Goal: Task Accomplishment & Management: Complete application form

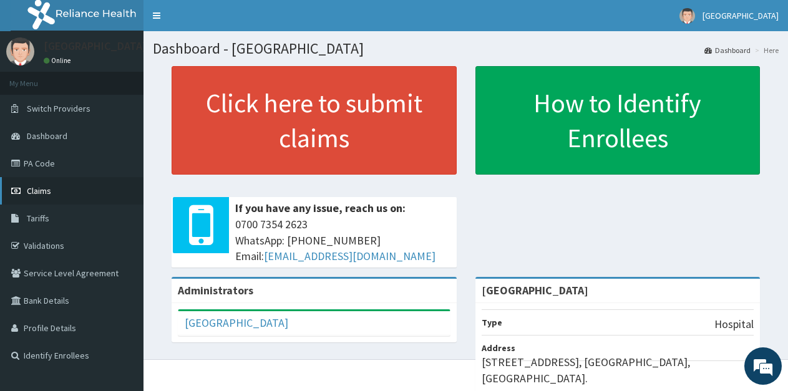
click at [28, 195] on span "Claims" at bounding box center [39, 190] width 24 height 11
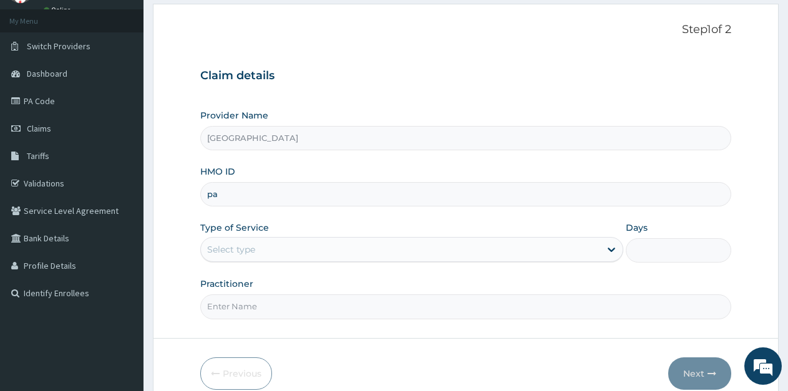
type input "p"
type input "PAF/"
click at [65, 184] on link "Validations" at bounding box center [71, 183] width 143 height 27
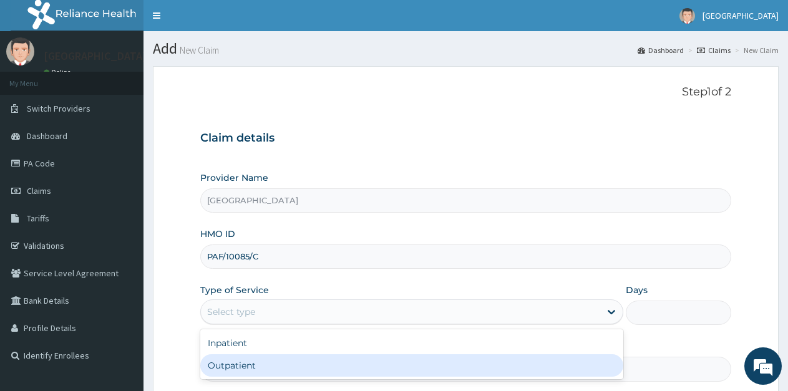
click at [269, 367] on div "Outpatient" at bounding box center [411, 365] width 422 height 22
type input "1"
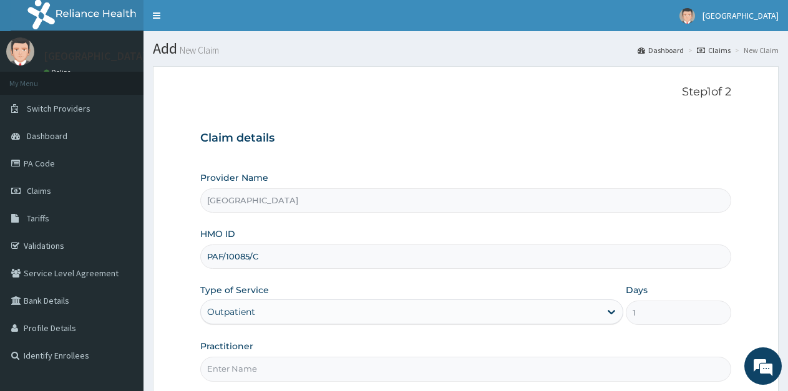
scroll to position [62, 0]
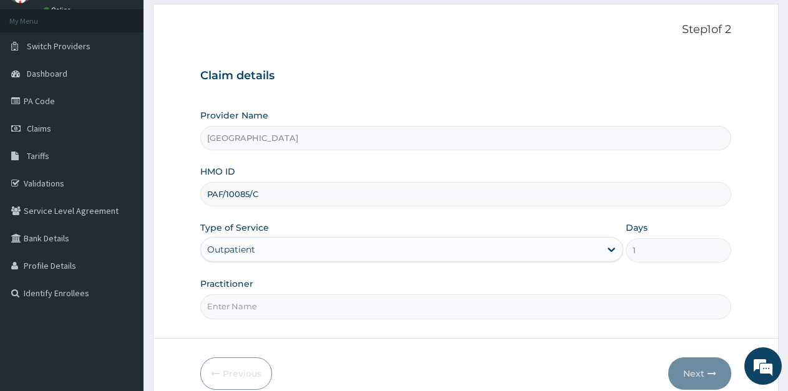
click at [279, 308] on input "Practitioner" at bounding box center [465, 306] width 531 height 24
type input "Ukueku"
click at [687, 367] on button "Next" at bounding box center [699, 373] width 63 height 32
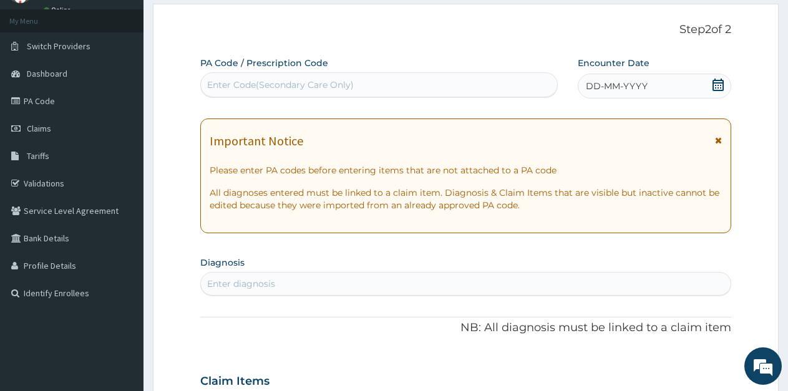
click at [715, 87] on icon at bounding box center [718, 85] width 12 height 12
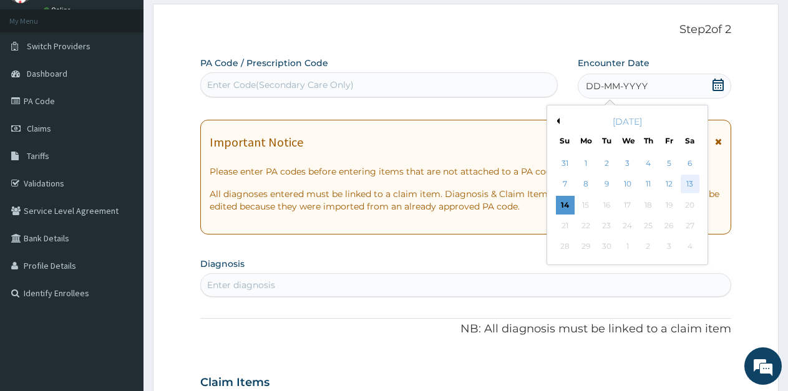
click at [691, 179] on div "13" at bounding box center [690, 184] width 19 height 19
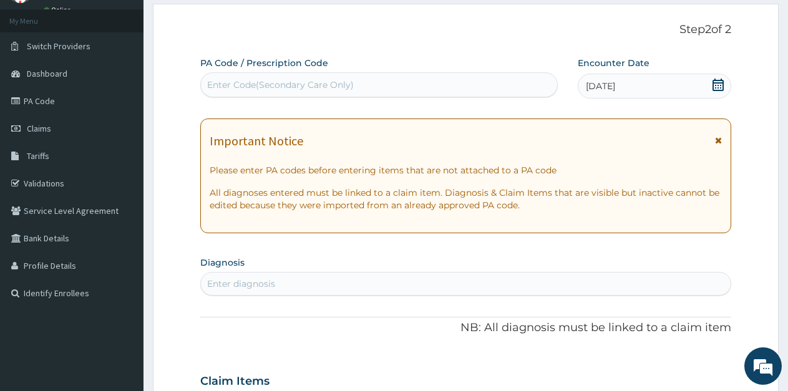
click at [323, 284] on div "Enter diagnosis" at bounding box center [466, 284] width 530 height 20
type input "FALCIP"
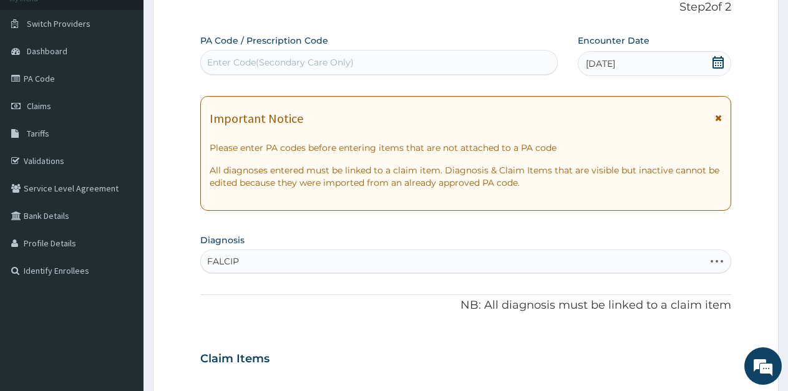
scroll to position [125, 0]
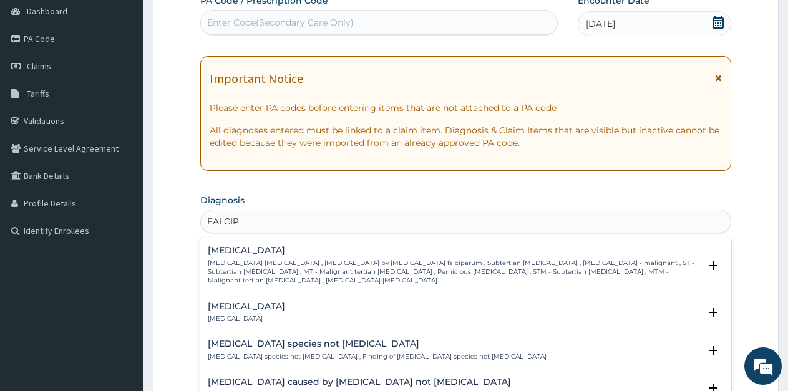
click at [311, 259] on p "Falciparum malaria , Malignant tertian malaria , Malaria by Plasmodium falcipar…" at bounding box center [454, 272] width 492 height 27
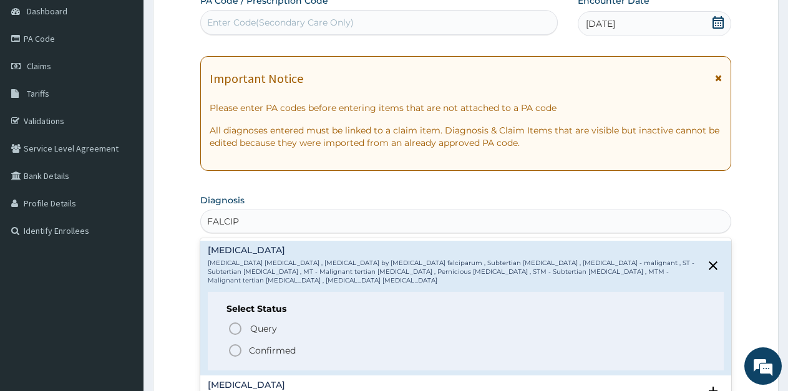
click at [231, 344] on icon "status option filled" at bounding box center [235, 350] width 15 height 15
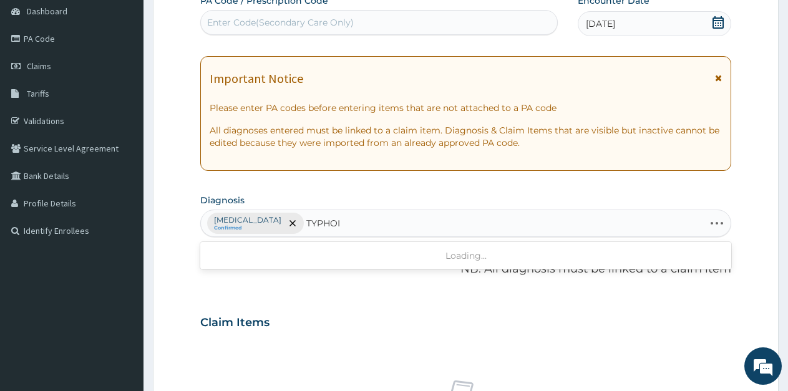
type input "TYPHOID"
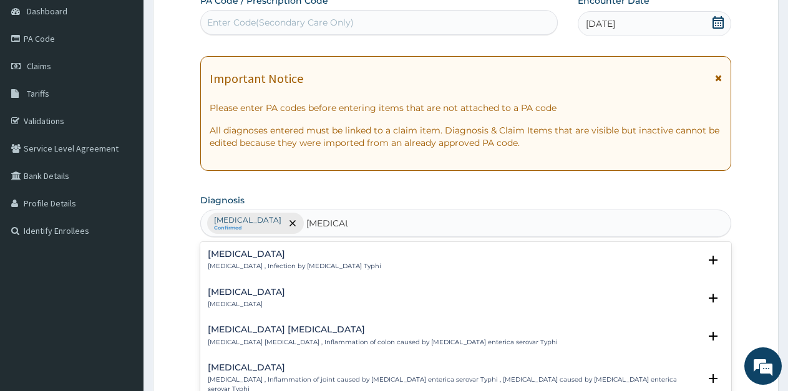
click at [324, 261] on div "Typhoid fever Typhoid fever , Infection by Salmonella Typhi" at bounding box center [294, 261] width 173 height 22
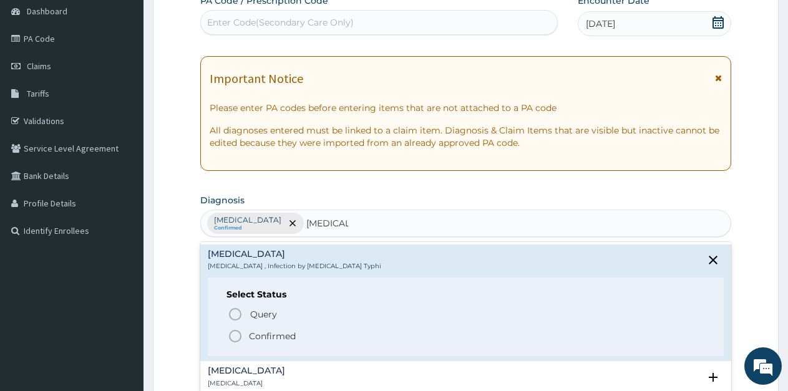
click at [235, 336] on icon "status option filled" at bounding box center [235, 336] width 15 height 15
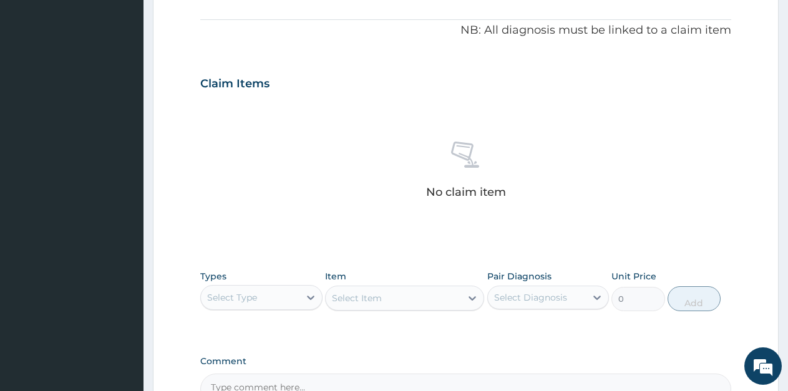
scroll to position [374, 0]
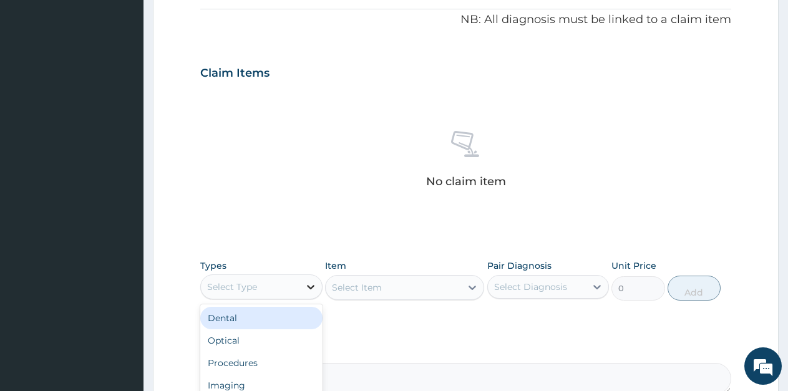
click at [304, 288] on icon at bounding box center [310, 287] width 12 height 12
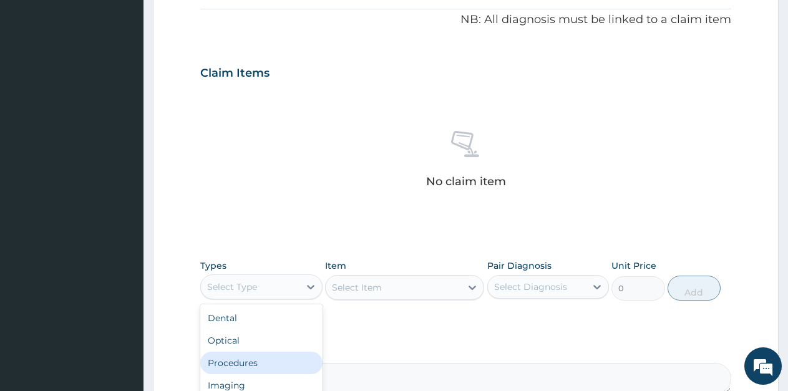
click at [254, 364] on div "Procedures" at bounding box center [261, 363] width 122 height 22
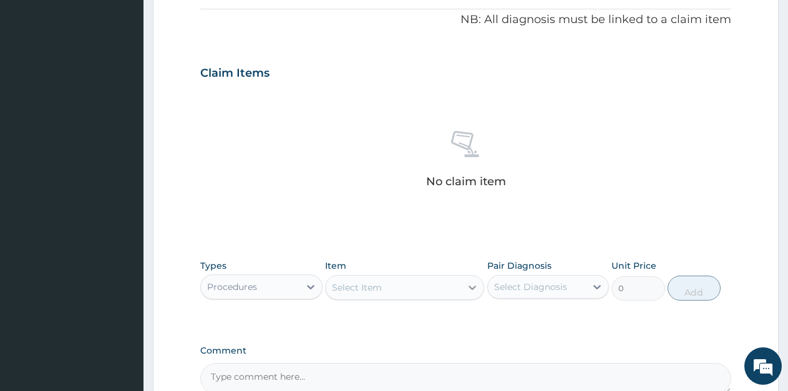
click at [472, 288] on icon at bounding box center [472, 287] width 12 height 12
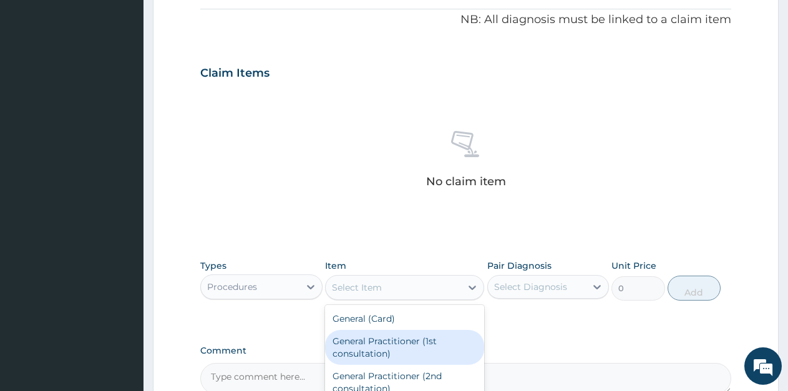
click at [397, 339] on div "General Practitioner (1st consultation)" at bounding box center [404, 347] width 159 height 35
type input "1500"
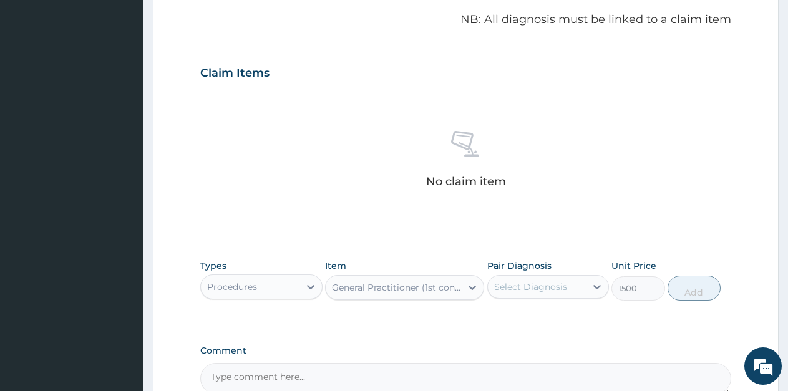
click at [577, 289] on div "Select Diagnosis" at bounding box center [537, 287] width 99 height 20
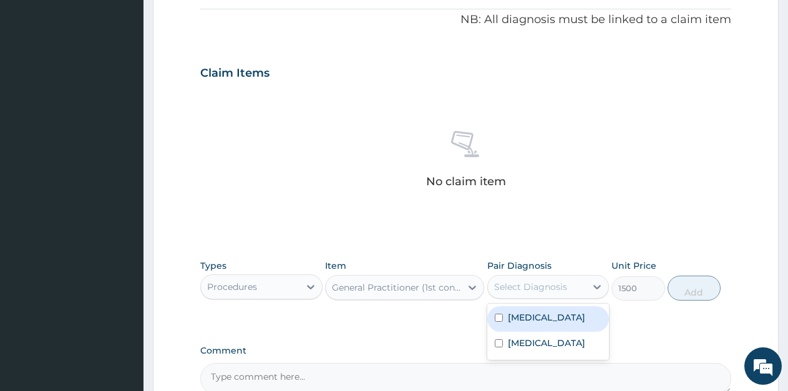
click at [556, 321] on label "[MEDICAL_DATA]" at bounding box center [546, 317] width 77 height 12
checkbox input "true"
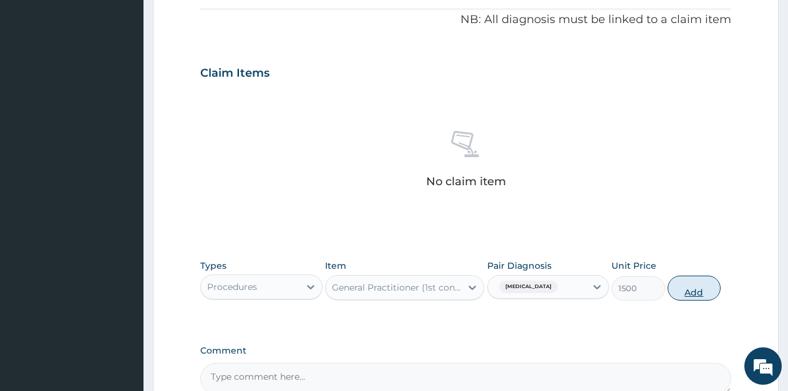
click at [699, 293] on button "Add" at bounding box center [693, 288] width 53 height 25
type input "0"
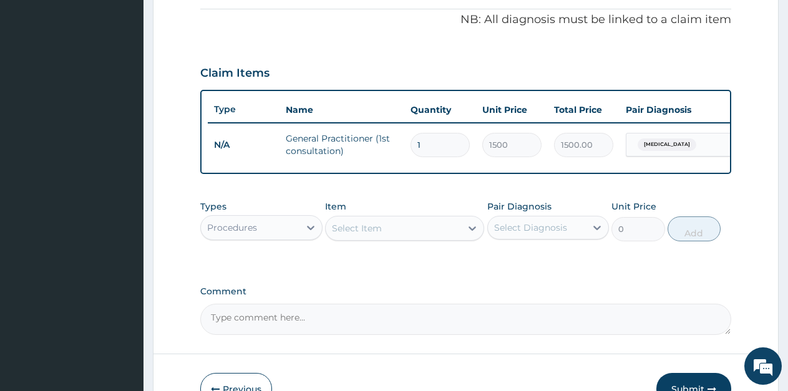
click at [289, 238] on div "Procedures" at bounding box center [250, 228] width 99 height 20
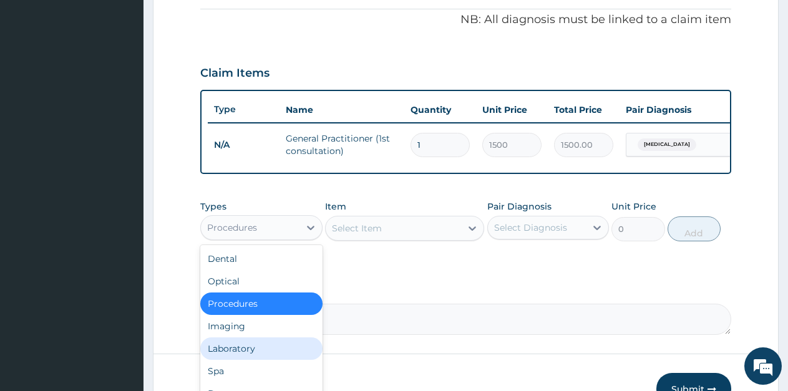
click at [221, 360] on div "Laboratory" at bounding box center [261, 348] width 122 height 22
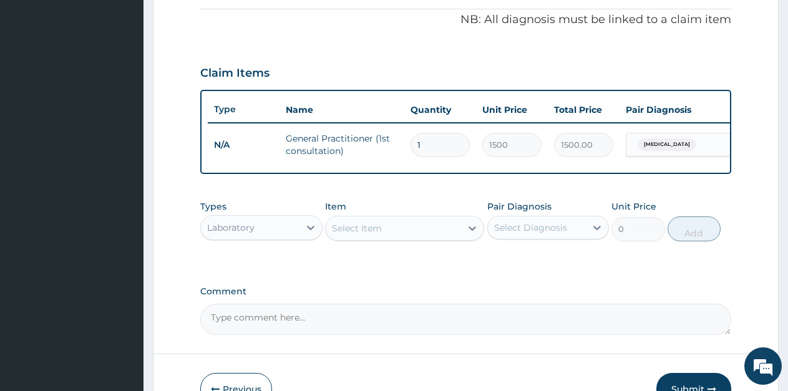
click at [470, 235] on icon at bounding box center [472, 228] width 12 height 12
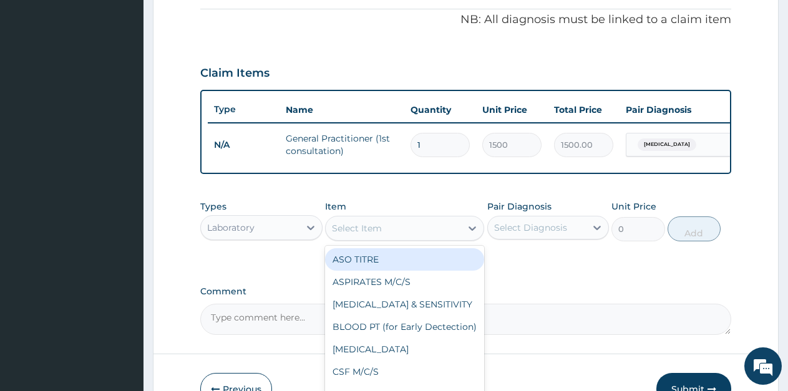
type input "F"
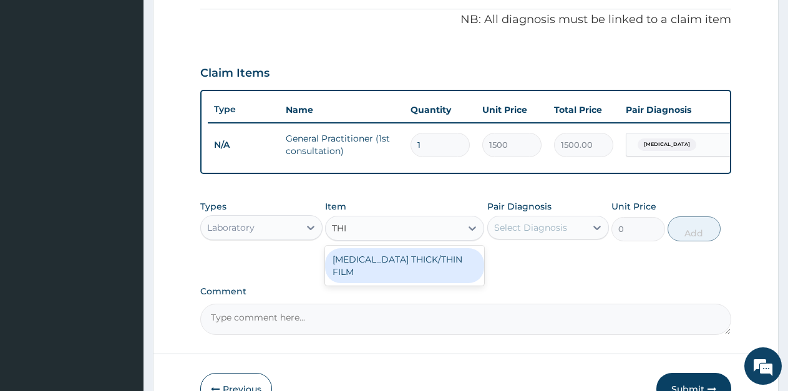
type input "THIC"
click at [449, 264] on div "[MEDICAL_DATA] THICK/THIN FILM" at bounding box center [404, 265] width 159 height 35
type input "1000"
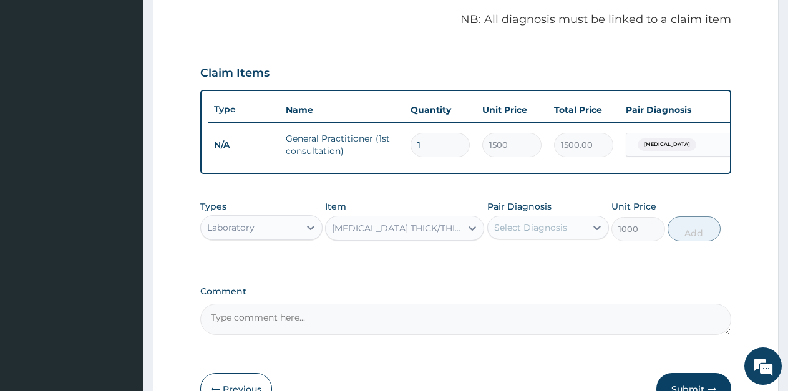
click at [546, 238] on div "Select Diagnosis" at bounding box center [537, 228] width 99 height 20
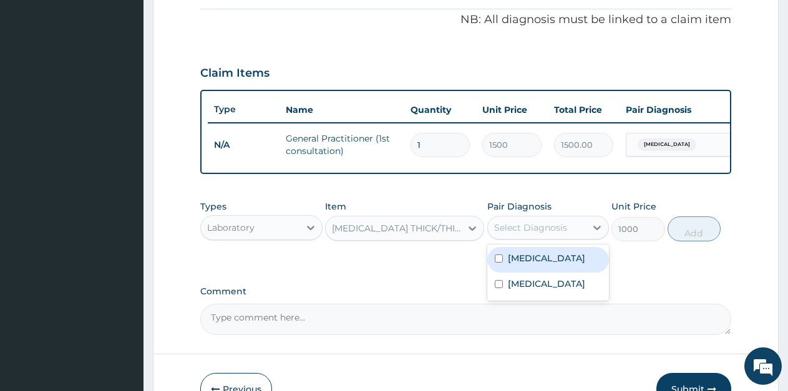
click at [545, 264] on label "[MEDICAL_DATA]" at bounding box center [546, 258] width 77 height 12
checkbox input "true"
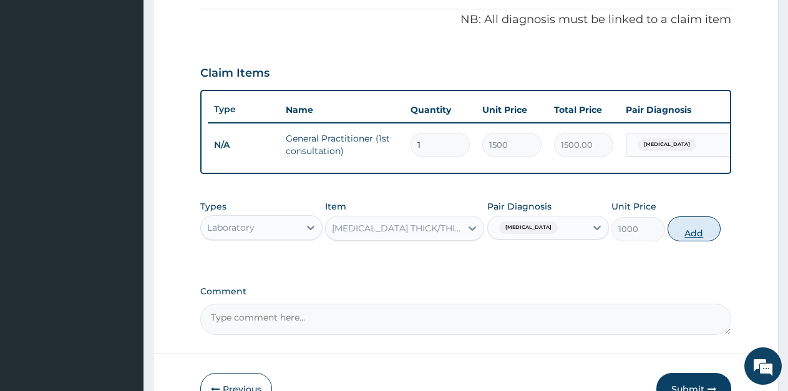
click at [706, 241] on button "Add" at bounding box center [693, 228] width 53 height 25
type input "0"
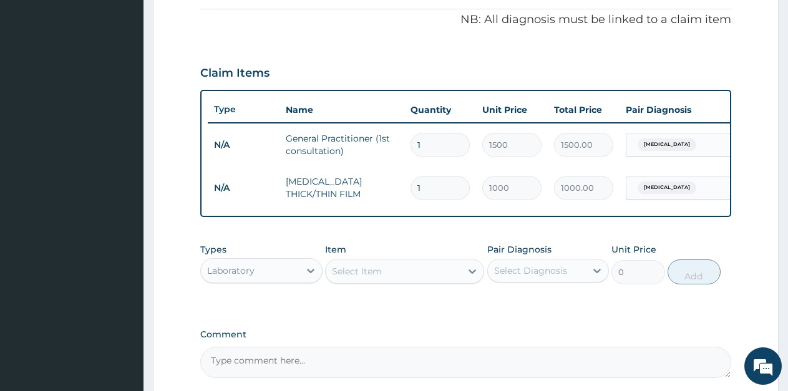
click at [379, 278] on div "Select Item" at bounding box center [357, 271] width 50 height 12
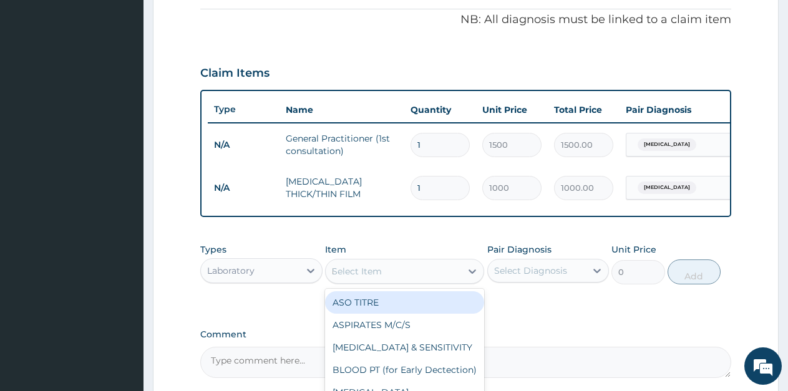
type input "FBC"
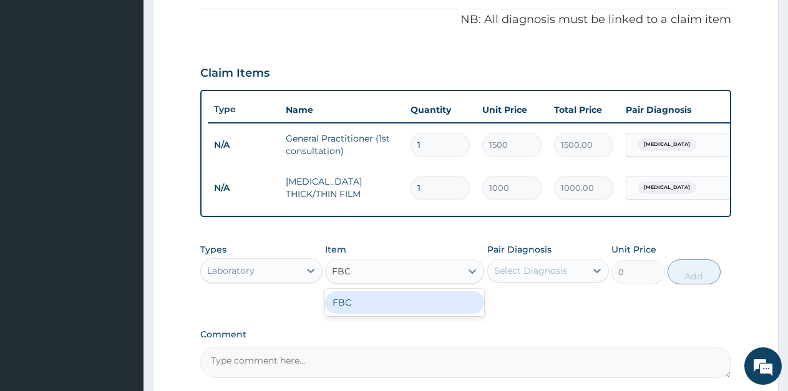
click at [394, 309] on div "FBC" at bounding box center [404, 302] width 159 height 22
type input "1600"
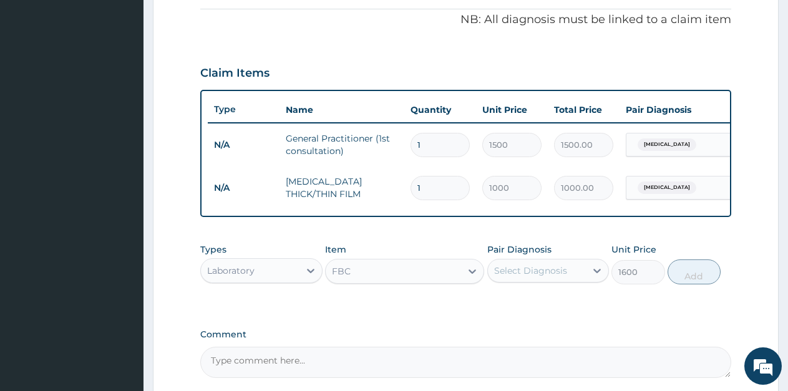
click at [515, 277] on div "Select Diagnosis" at bounding box center [530, 270] width 73 height 12
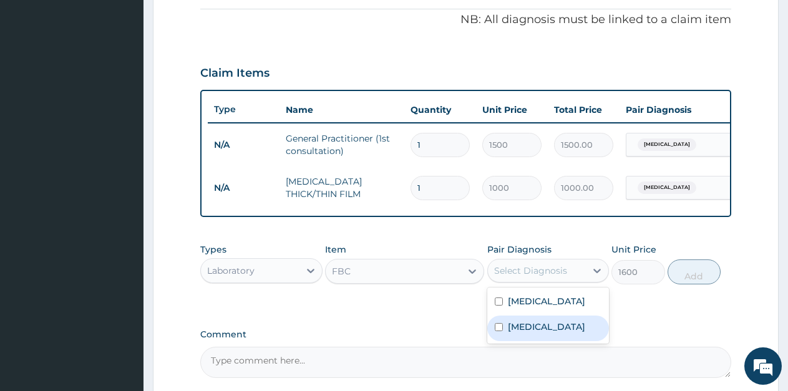
drag, startPoint x: 513, startPoint y: 334, endPoint x: 586, endPoint y: 315, distance: 75.3
click at [513, 333] on label "Typhoid fever" at bounding box center [546, 327] width 77 height 12
checkbox input "true"
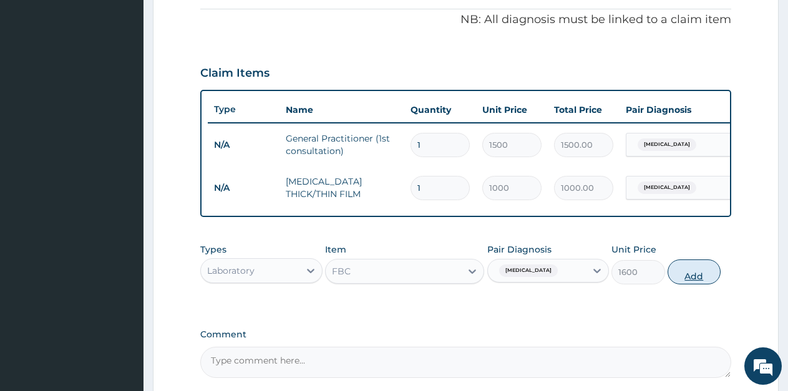
click at [684, 281] on button "Add" at bounding box center [693, 271] width 53 height 25
type input "0"
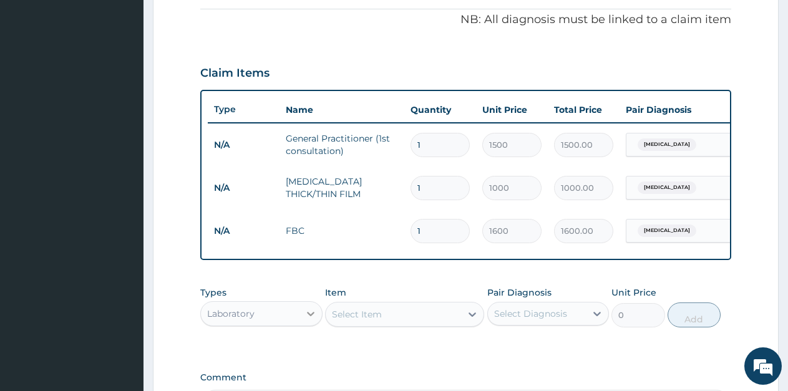
click at [314, 320] on icon at bounding box center [310, 314] width 12 height 12
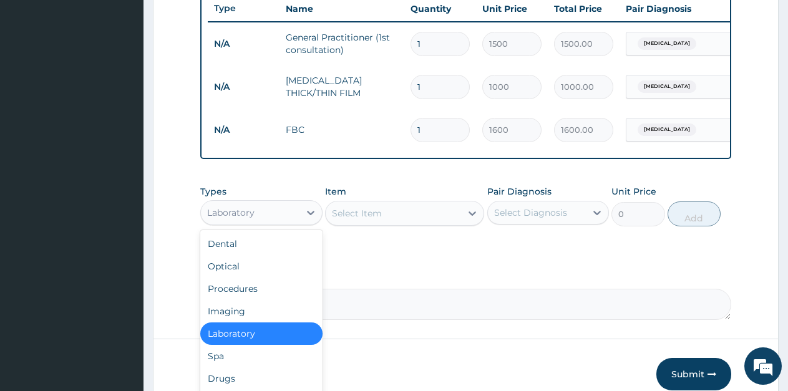
scroll to position [499, 0]
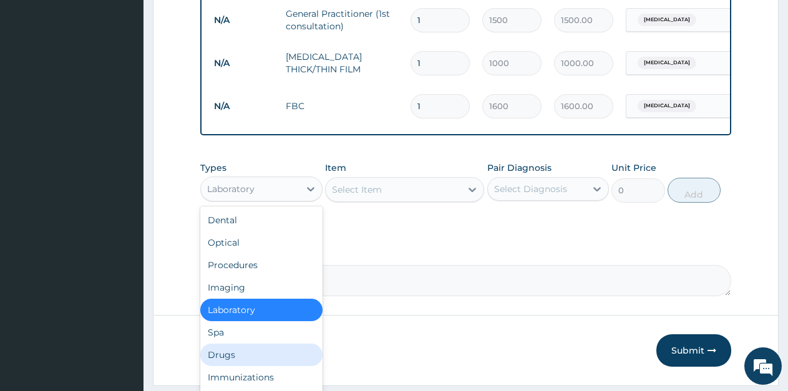
click at [219, 366] on div "Drugs" at bounding box center [261, 355] width 122 height 22
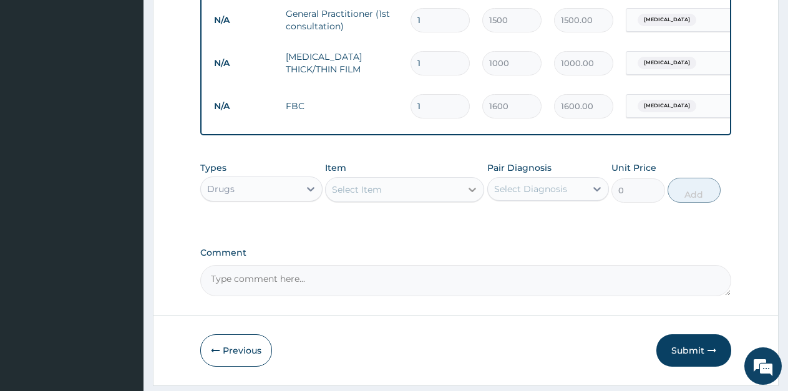
click at [474, 196] on icon at bounding box center [472, 189] width 12 height 12
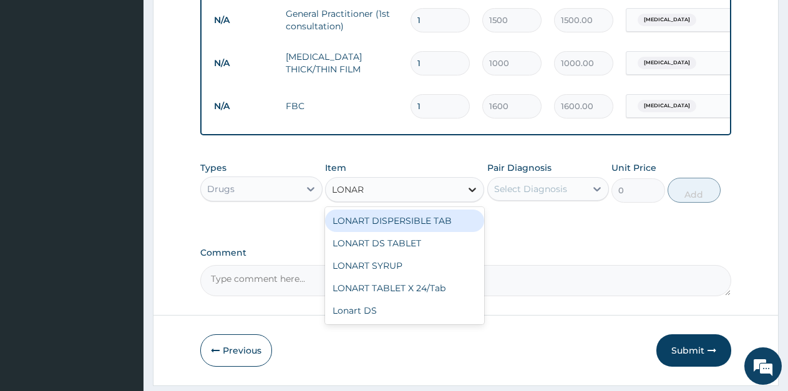
type input "LONART"
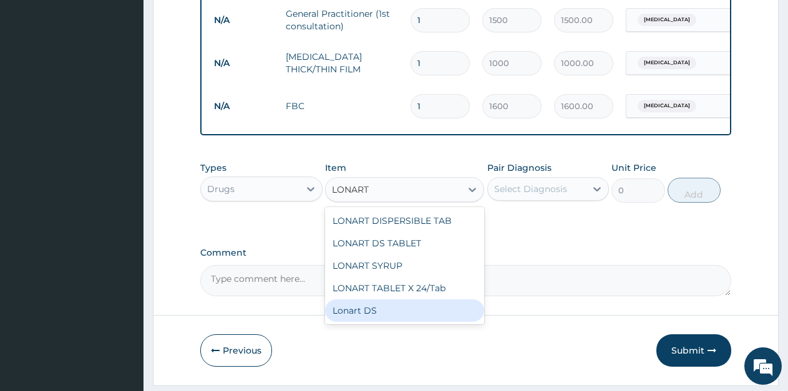
click at [372, 322] on div "Lonart DS" at bounding box center [404, 310] width 159 height 22
type input "500"
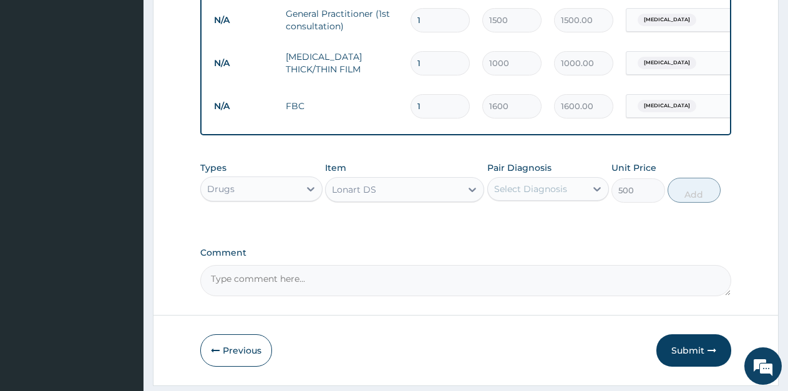
click at [574, 199] on div "Select Diagnosis" at bounding box center [537, 189] width 99 height 20
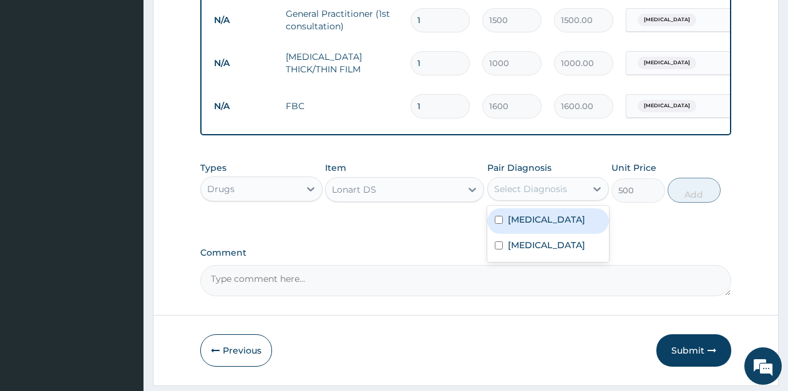
click at [551, 234] on div "[MEDICAL_DATA]" at bounding box center [548, 221] width 122 height 26
checkbox input "true"
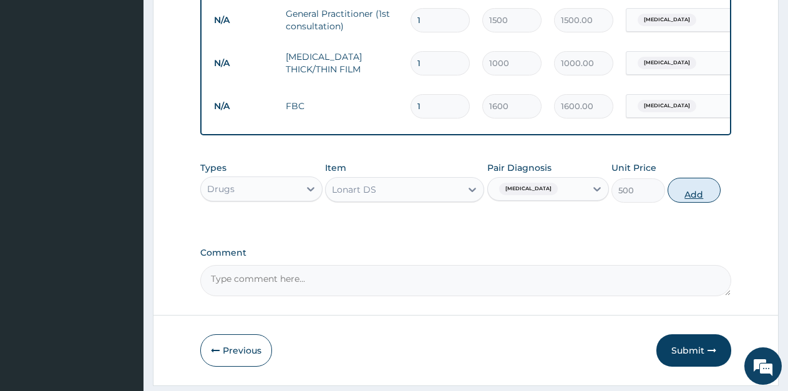
click at [690, 203] on button "Add" at bounding box center [693, 190] width 53 height 25
type input "0"
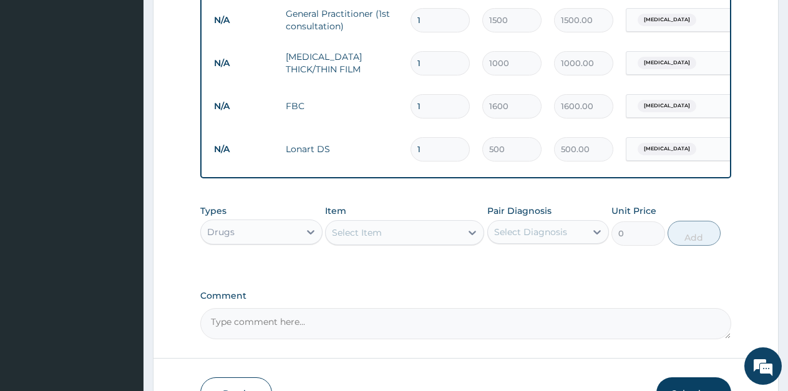
click at [385, 241] on div "Select Item" at bounding box center [393, 233] width 135 height 20
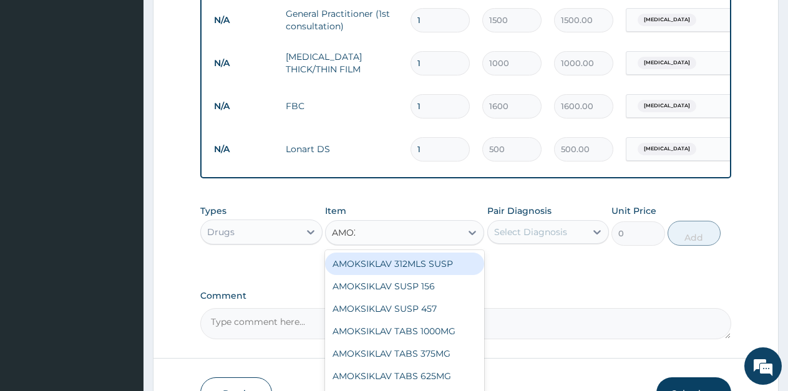
type input "AMOXI"
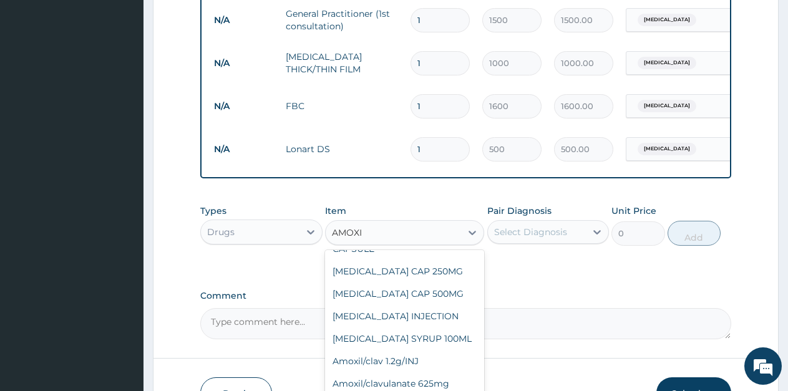
scroll to position [250, 0]
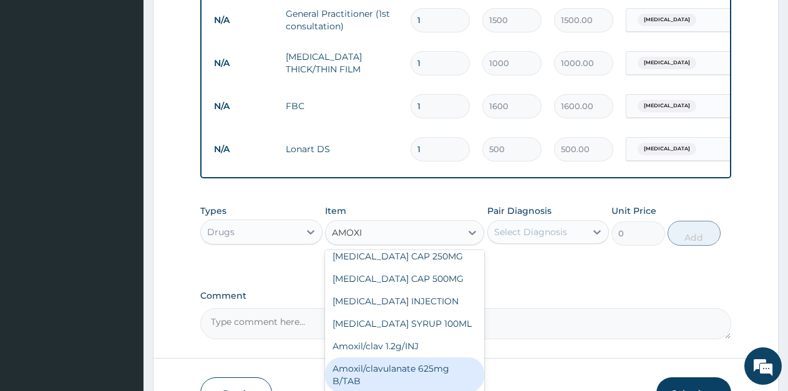
click at [405, 359] on div "Amoxil/clavulanate 625mg B/TAB" at bounding box center [404, 374] width 159 height 35
type input "189"
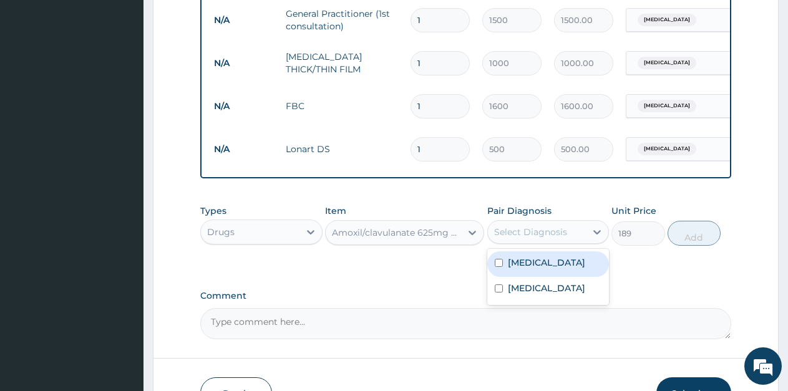
click at [523, 238] on div "Select Diagnosis" at bounding box center [530, 232] width 73 height 12
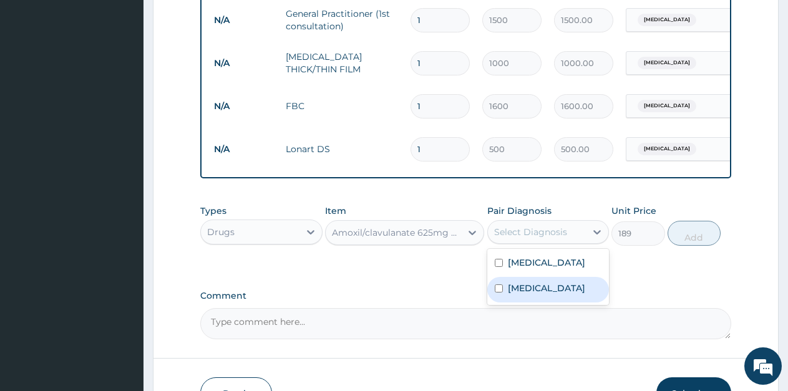
click at [511, 303] on div "Typhoid fever" at bounding box center [548, 290] width 122 height 26
checkbox input "true"
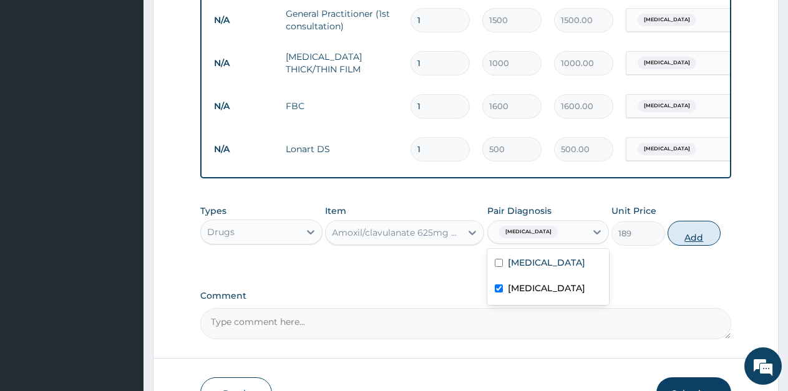
click at [702, 246] on button "Add" at bounding box center [693, 233] width 53 height 25
type input "0"
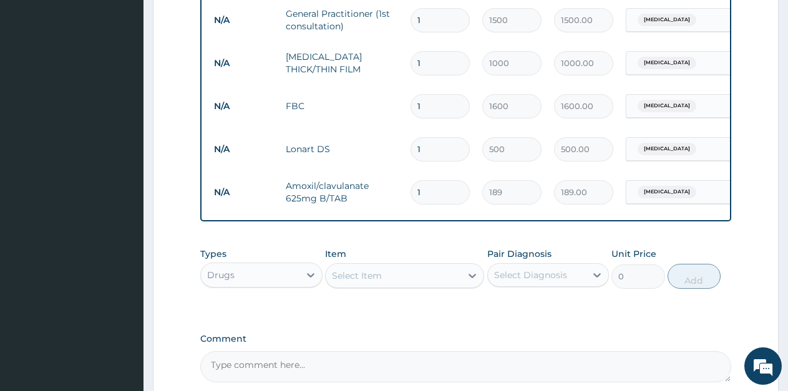
type input "10"
type input "1890.00"
type input "10"
drag, startPoint x: 430, startPoint y: 148, endPoint x: 414, endPoint y: 151, distance: 16.4
click at [414, 151] on input "1" at bounding box center [439, 149] width 59 height 24
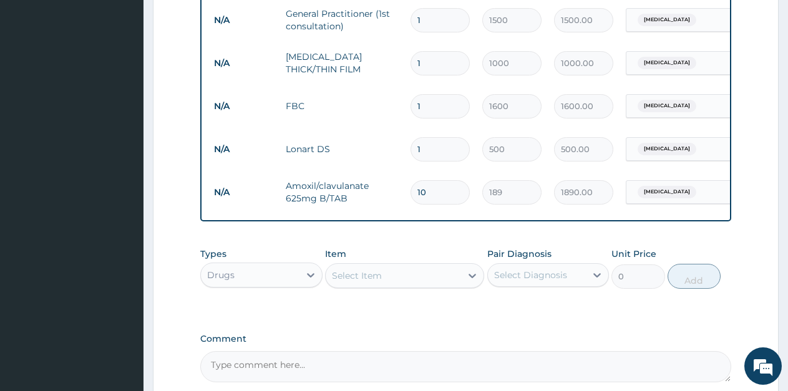
type input "6"
type input "3000.00"
type input "6"
click at [359, 282] on div "Select Item" at bounding box center [357, 275] width 50 height 12
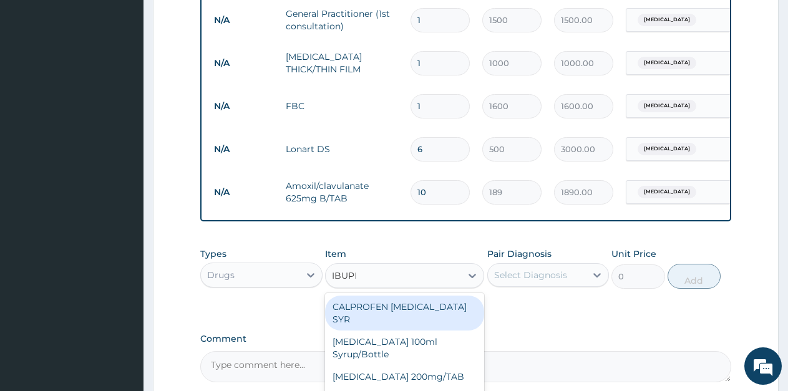
type input "IBUPRO"
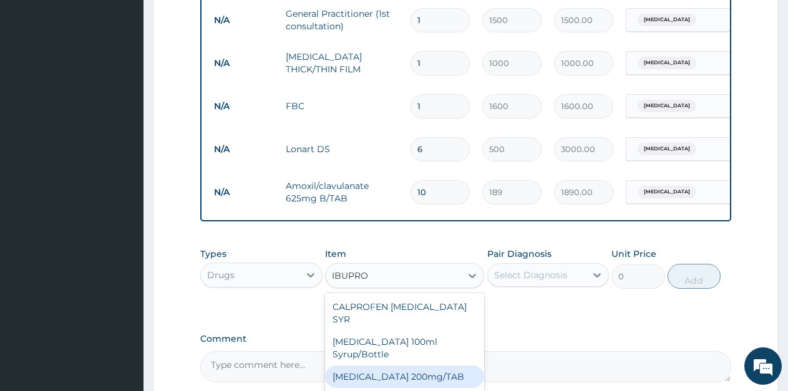
click at [388, 366] on div "[MEDICAL_DATA] 200mg/TAB" at bounding box center [404, 377] width 159 height 22
type input "21"
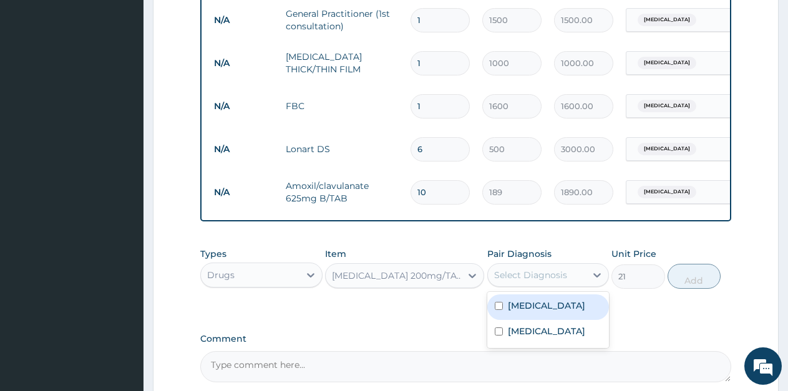
click at [558, 281] on div "Select Diagnosis" at bounding box center [530, 275] width 73 height 12
click at [537, 320] on div "[MEDICAL_DATA]" at bounding box center [548, 307] width 122 height 26
checkbox input "true"
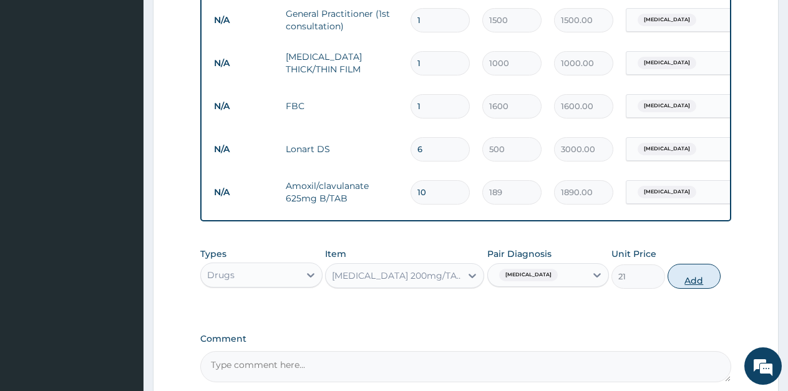
click at [687, 289] on button "Add" at bounding box center [693, 276] width 53 height 25
type input "0"
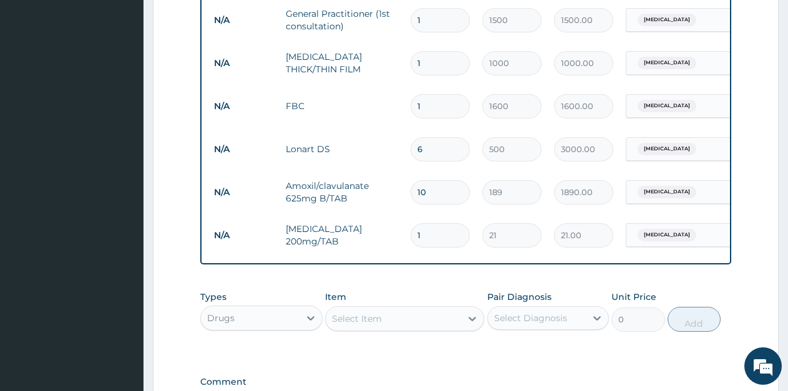
type input "10"
type input "210.00"
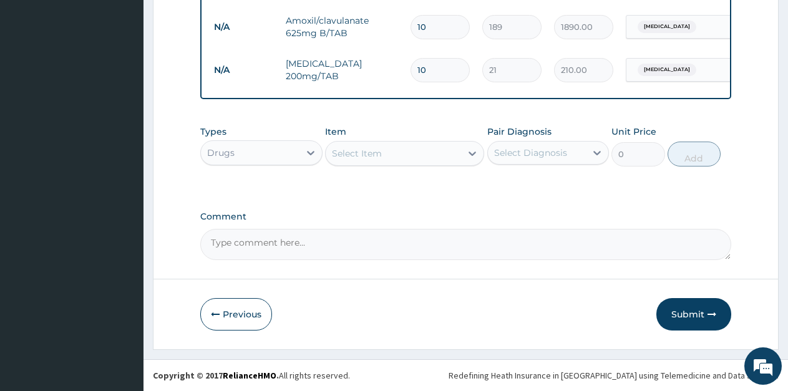
scroll to position [675, 0]
type input "10"
click at [697, 312] on button "Submit" at bounding box center [693, 314] width 75 height 32
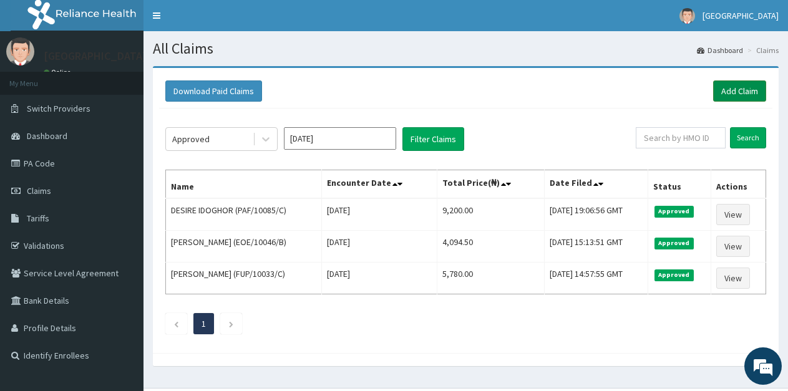
click at [736, 89] on link "Add Claim" at bounding box center [739, 90] width 53 height 21
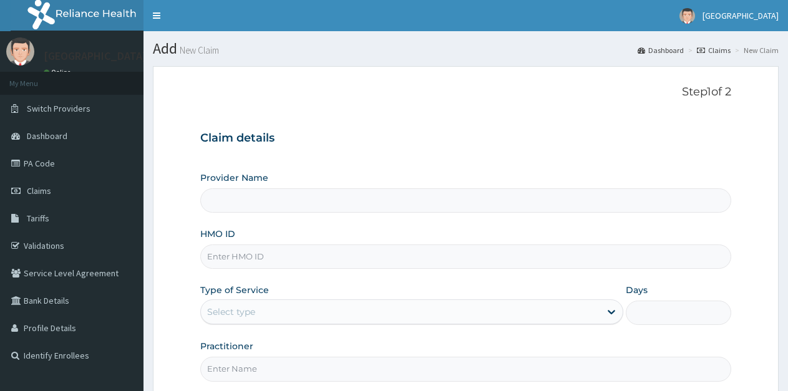
click at [266, 195] on input "Provider Name" at bounding box center [465, 200] width 531 height 24
click at [268, 259] on input "HMO ID" at bounding box center [465, 257] width 531 height 24
type input "[GEOGRAPHIC_DATA]"
paste input "PAF/10085/B"
type input "PAF/10085/A"
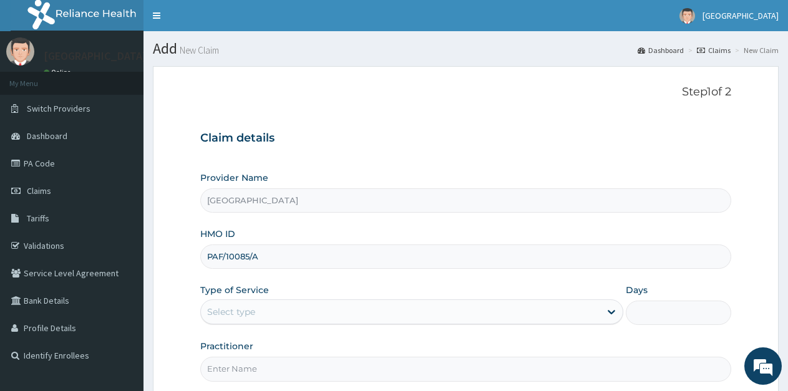
click at [311, 308] on div "Select type" at bounding box center [400, 312] width 399 height 20
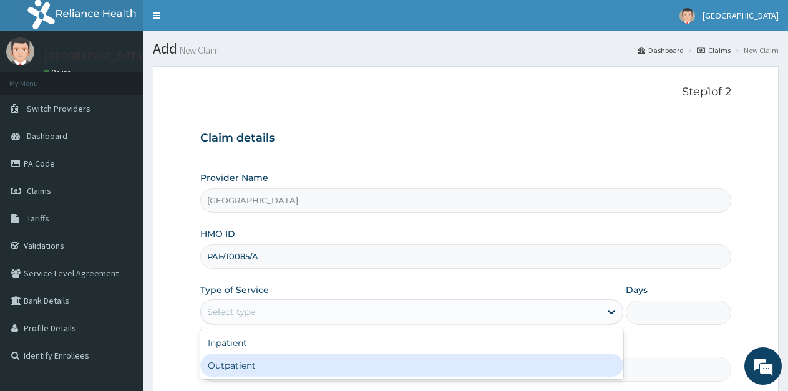
click at [273, 366] on div "Outpatient" at bounding box center [411, 365] width 422 height 22
type input "1"
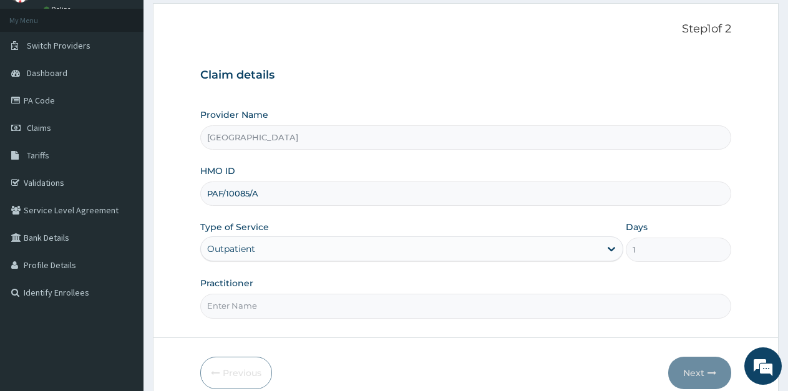
scroll to position [122, 0]
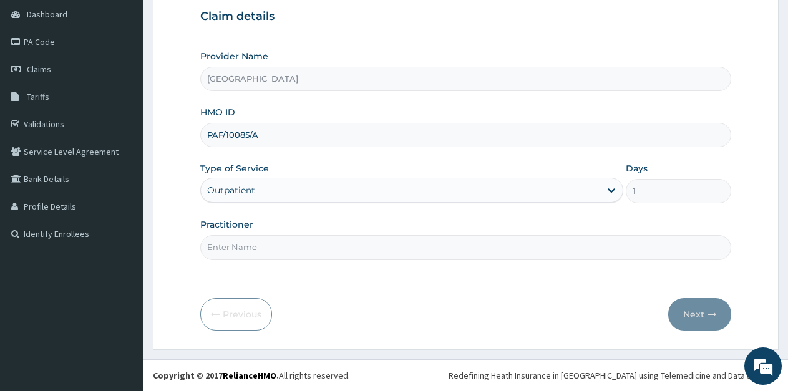
click at [245, 246] on input "Practitioner" at bounding box center [465, 247] width 531 height 24
type input "Ukueku"
click at [688, 313] on button "Next" at bounding box center [699, 314] width 63 height 32
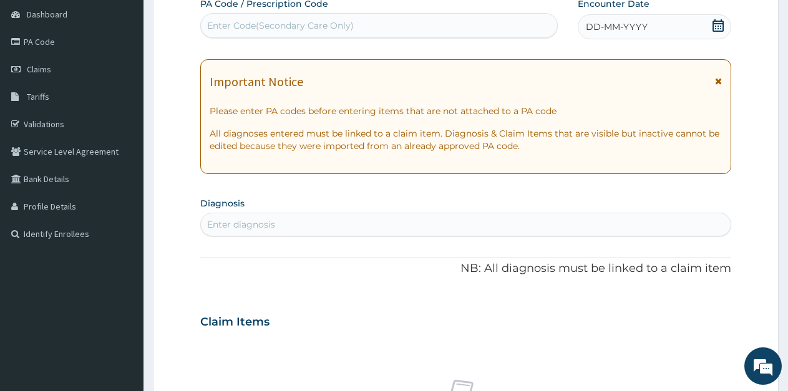
click at [720, 28] on icon at bounding box center [717, 25] width 11 height 12
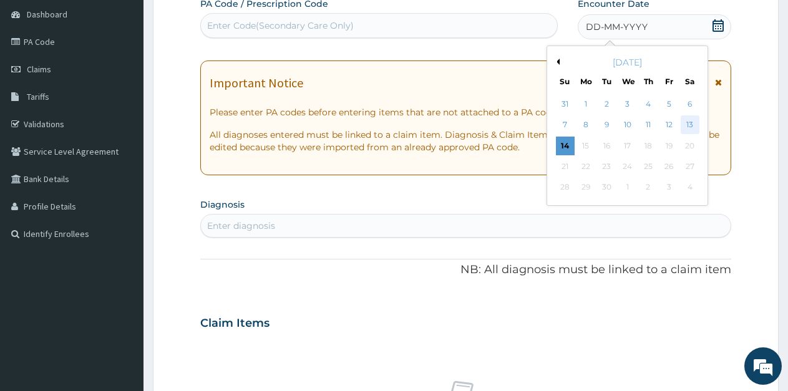
click at [687, 122] on div "13" at bounding box center [690, 125] width 19 height 19
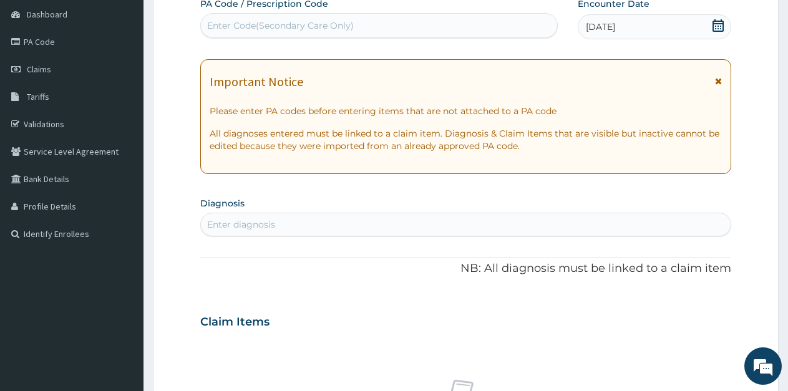
click at [308, 226] on div "Enter diagnosis" at bounding box center [466, 225] width 530 height 20
type input "TINEA"
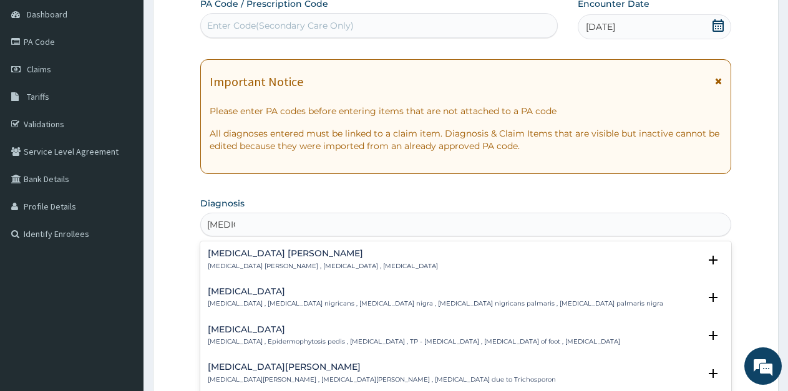
click at [257, 334] on h4 "Tinea pedis" at bounding box center [414, 329] width 412 height 9
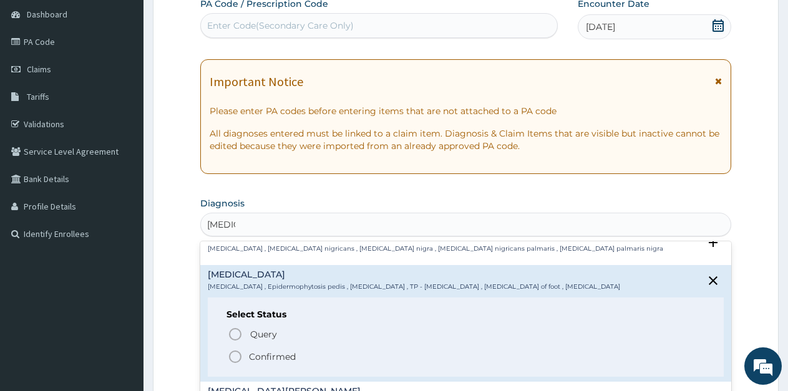
scroll to position [62, 0]
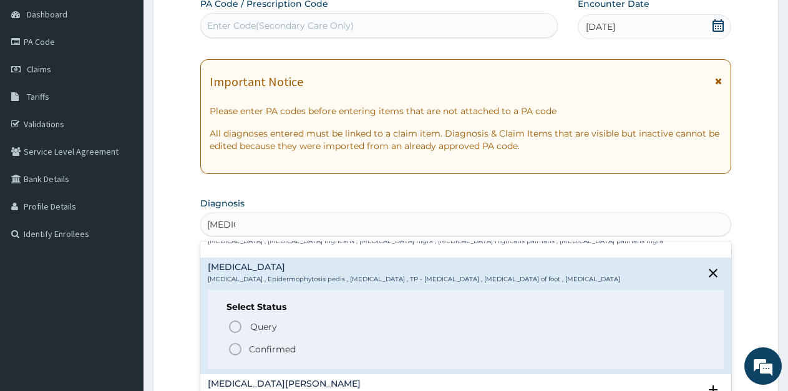
click at [235, 348] on icon "status option filled" at bounding box center [235, 349] width 15 height 15
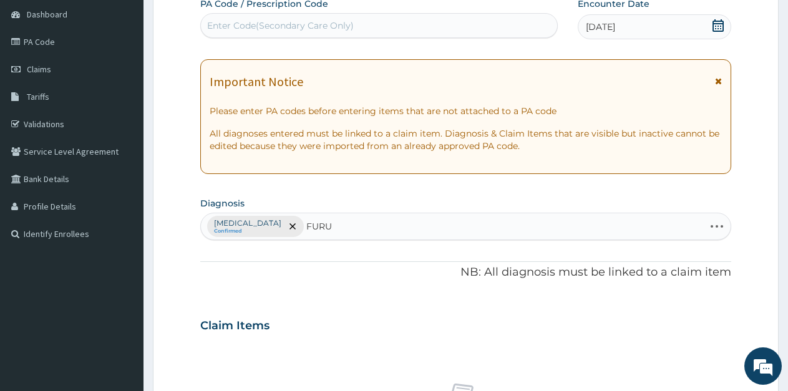
type input "FURUN"
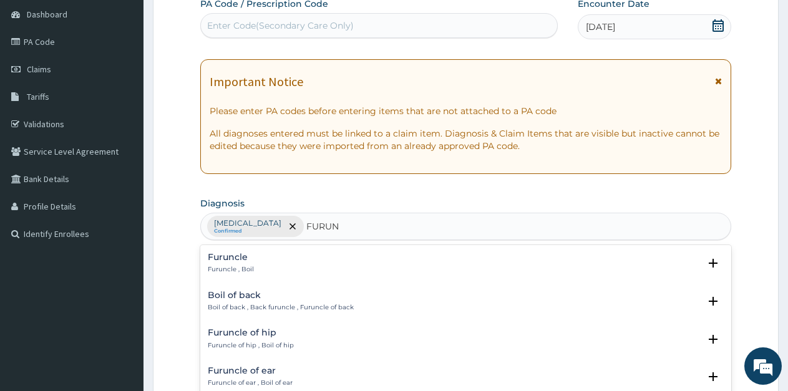
click at [248, 256] on h4 "Furuncle" at bounding box center [231, 257] width 46 height 9
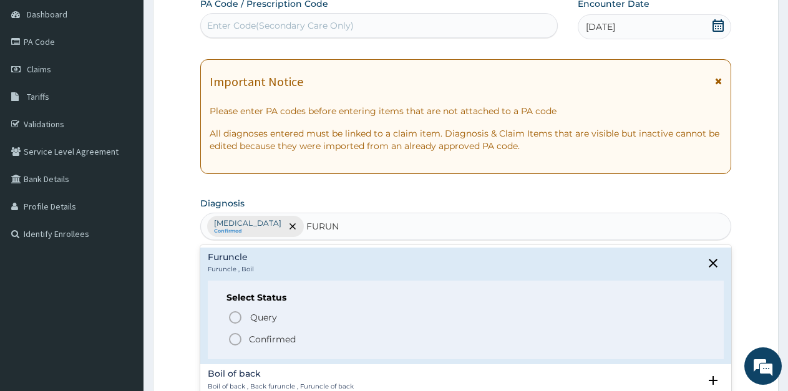
click at [235, 337] on icon "status option filled" at bounding box center [235, 339] width 15 height 15
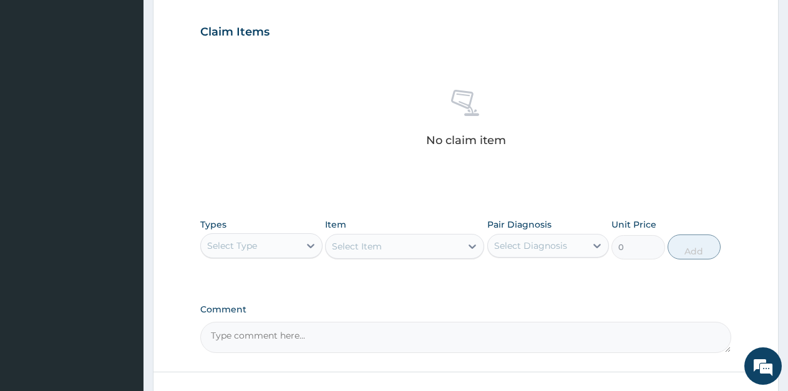
scroll to position [434, 0]
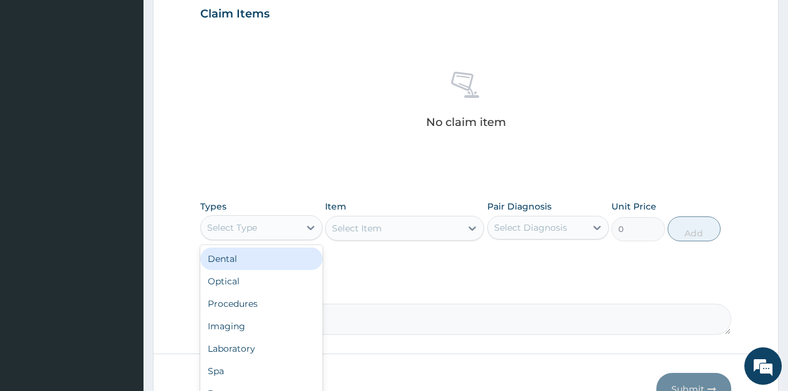
click at [246, 231] on div "Select Type" at bounding box center [232, 227] width 50 height 12
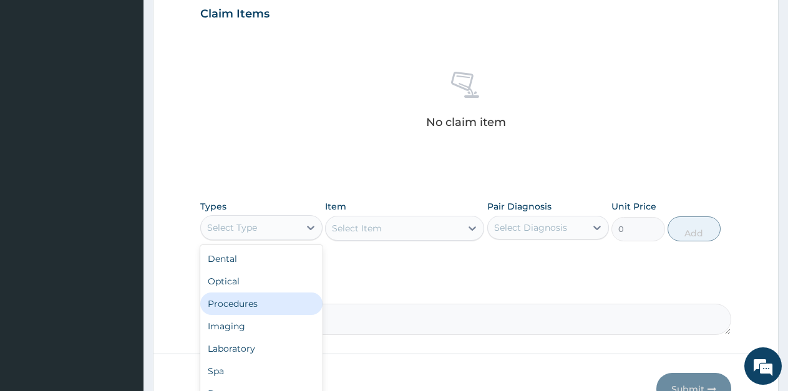
click at [249, 306] on div "Procedures" at bounding box center [261, 304] width 122 height 22
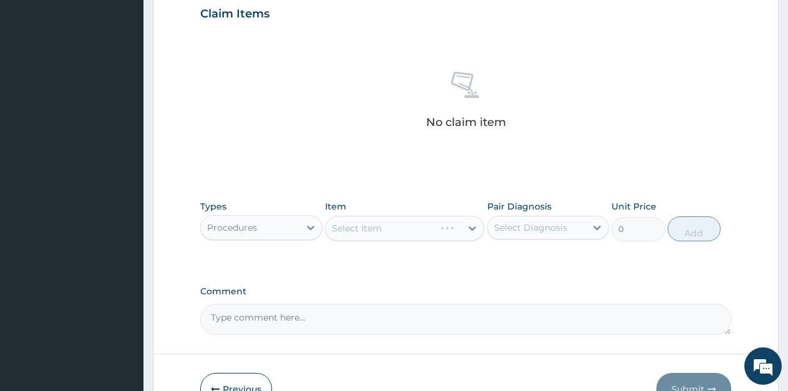
click at [385, 236] on div "Select Item" at bounding box center [404, 228] width 159 height 25
click at [470, 227] on icon at bounding box center [471, 228] width 7 height 4
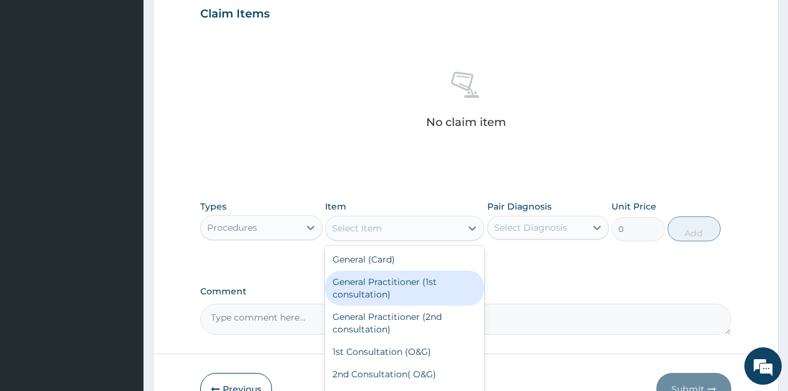
click at [411, 280] on div "General Practitioner (1st consultation)" at bounding box center [404, 288] width 159 height 35
type input "1500"
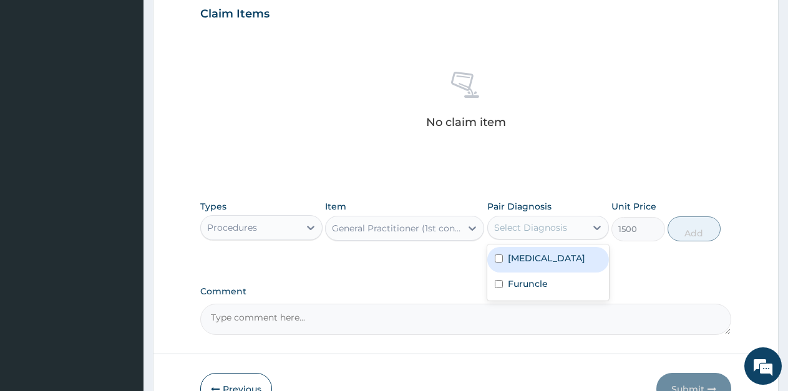
click at [556, 226] on div "Select Diagnosis" at bounding box center [530, 227] width 73 height 12
click at [546, 261] on label "Tinea pedis" at bounding box center [546, 258] width 77 height 12
checkbox input "true"
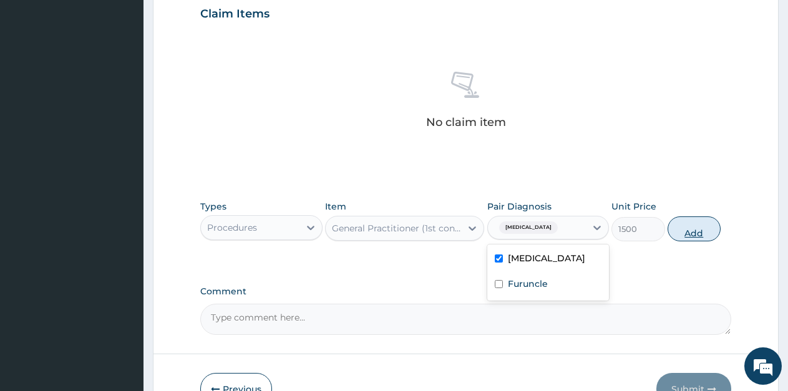
click at [691, 228] on button "Add" at bounding box center [693, 228] width 53 height 25
type input "0"
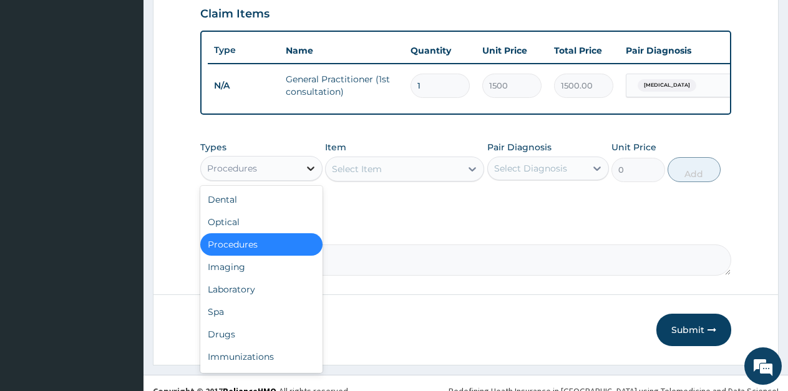
click at [302, 176] on div at bounding box center [310, 168] width 22 height 22
click at [228, 337] on div "Drugs" at bounding box center [261, 334] width 122 height 22
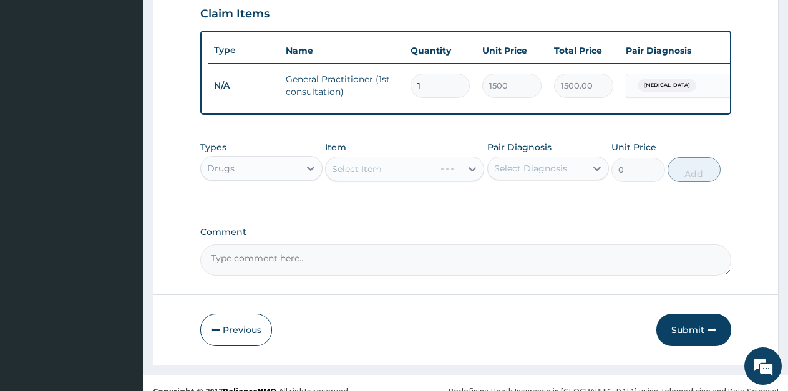
click at [393, 178] on div "Select Item" at bounding box center [404, 169] width 159 height 25
click at [447, 179] on div "Select Item" at bounding box center [393, 169] width 135 height 20
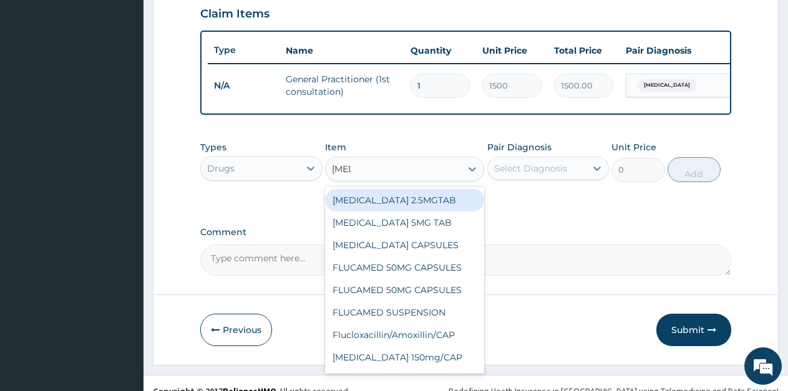
type input "FLUC"
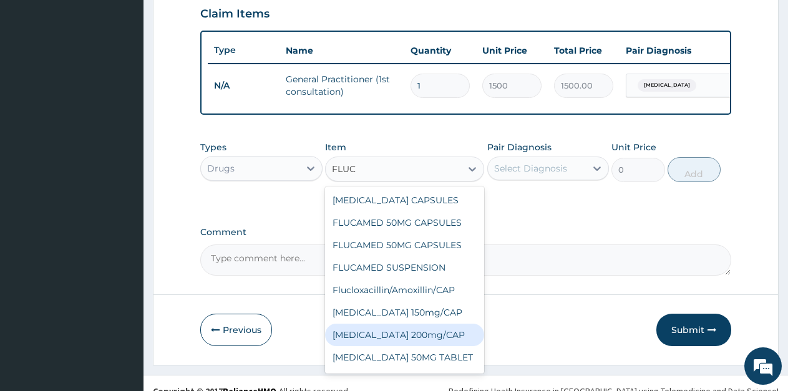
click at [431, 346] on div "[MEDICAL_DATA] 200mg/CAP" at bounding box center [404, 335] width 159 height 22
type input "105"
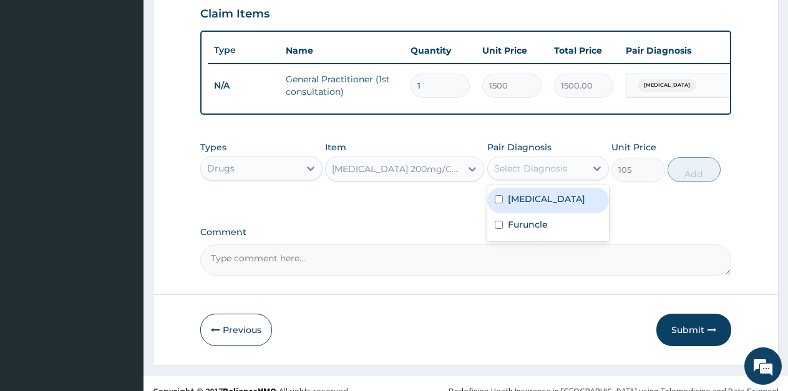
click at [535, 175] on div "Select Diagnosis" at bounding box center [530, 168] width 73 height 12
click at [540, 205] on label "Tinea pedis" at bounding box center [546, 199] width 77 height 12
checkbox input "true"
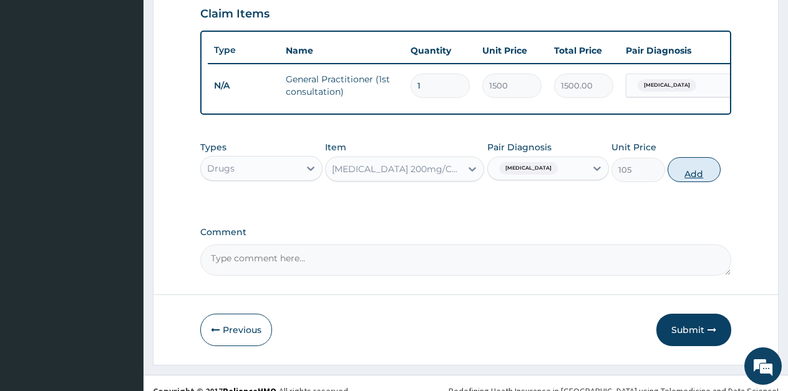
click at [698, 182] on button "Add" at bounding box center [693, 169] width 53 height 25
type input "0"
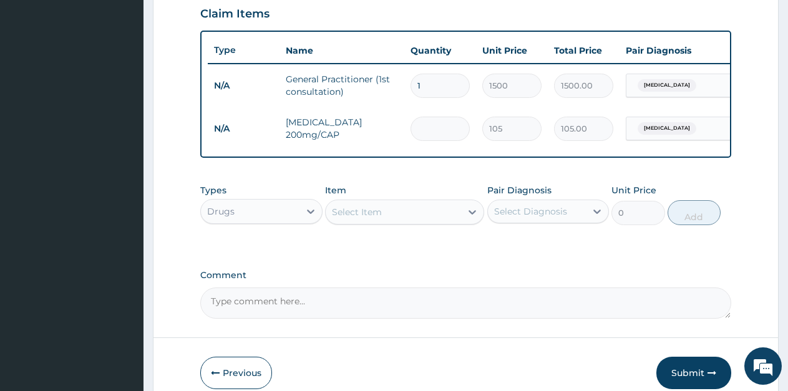
type input "0.00"
type input "6"
type input "630.00"
type input "6"
click at [368, 218] on div "Select Item" at bounding box center [357, 212] width 50 height 12
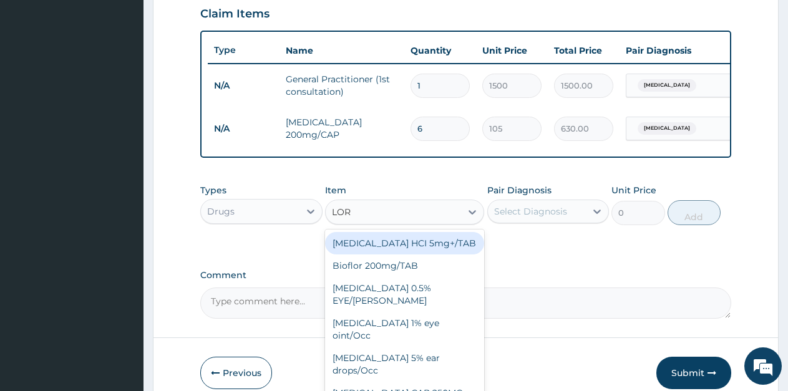
type input "LORA"
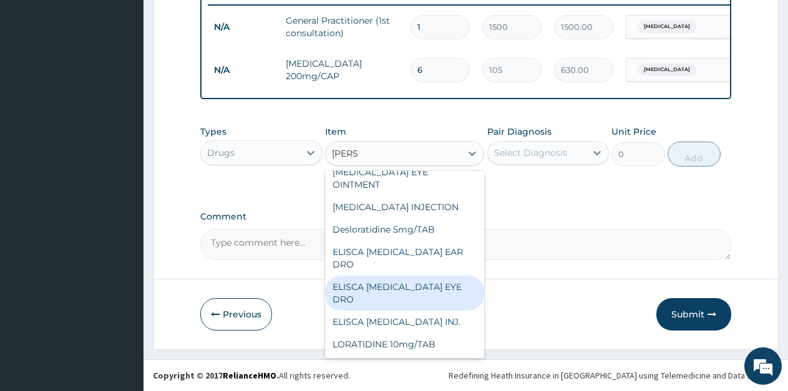
scroll to position [503, 0]
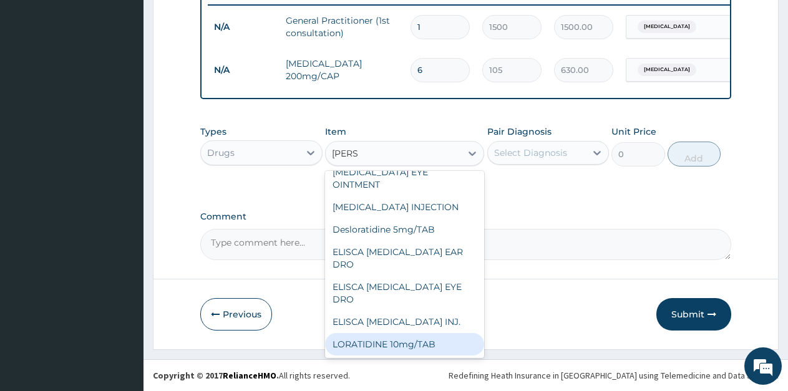
click at [378, 349] on div "LORATIDINE 10mg/TAB" at bounding box center [404, 344] width 159 height 22
type input "11.55"
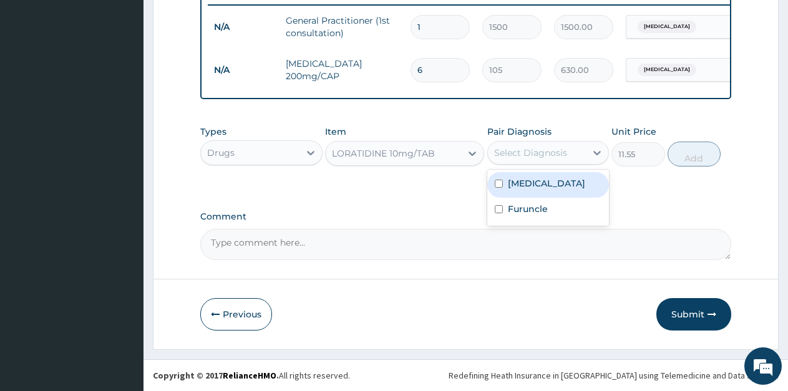
click at [537, 155] on div "Select Diagnosis" at bounding box center [530, 153] width 73 height 12
click at [527, 186] on label "Tinea pedis" at bounding box center [546, 183] width 77 height 12
checkbox input "true"
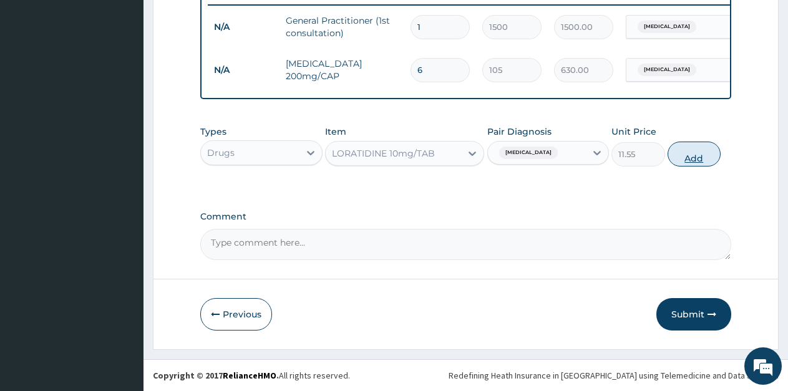
click at [684, 154] on button "Add" at bounding box center [693, 154] width 53 height 25
type input "0"
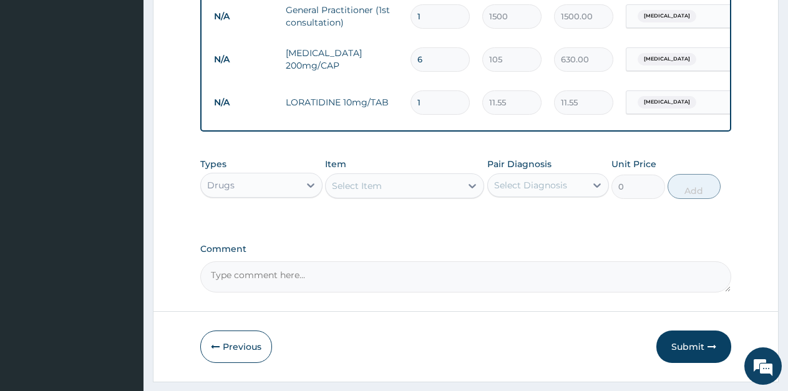
type input "10"
type input "115.50"
type input "10"
click at [376, 192] on div "Select Item" at bounding box center [357, 186] width 50 height 12
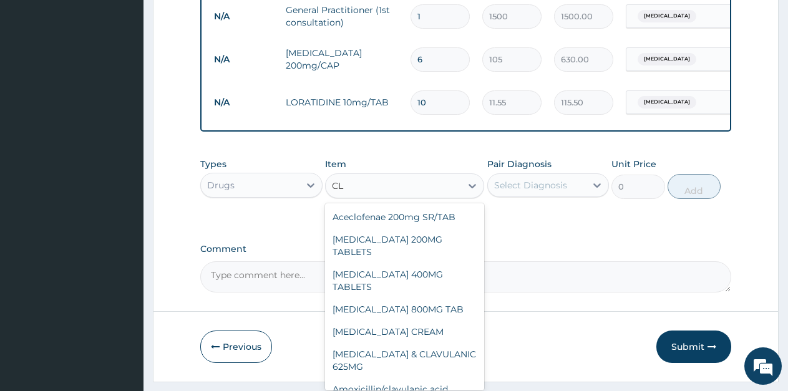
type input "C"
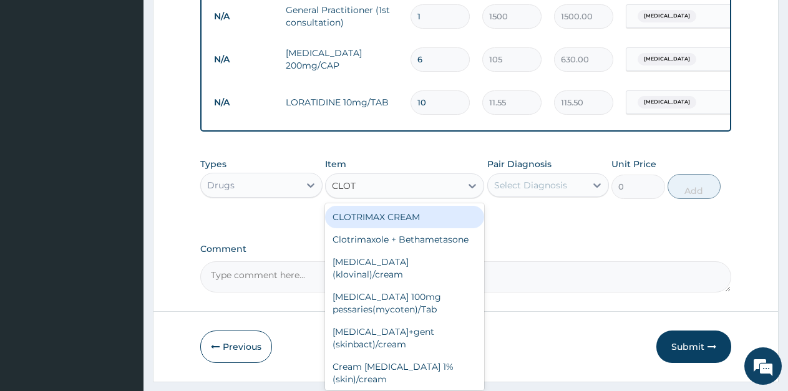
type input "CLOTR"
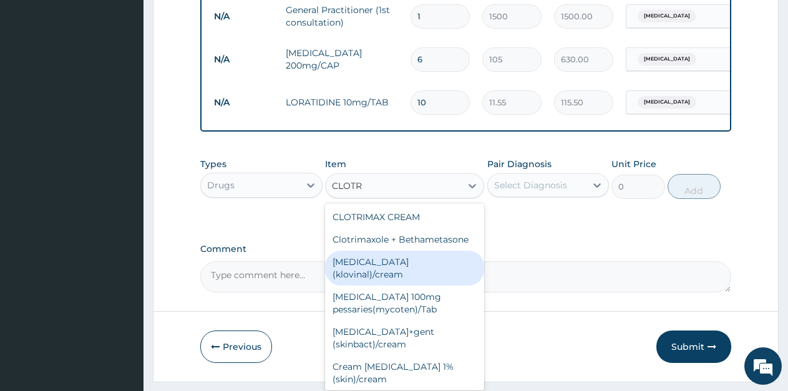
click at [452, 286] on div "[MEDICAL_DATA] (klovinal)/cream" at bounding box center [404, 268] width 159 height 35
type input "393.75"
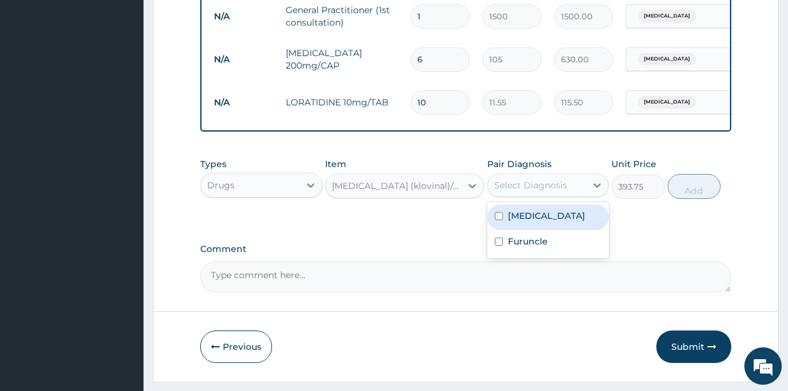
click at [557, 191] on div "Select Diagnosis" at bounding box center [530, 185] width 73 height 12
click at [545, 222] on label "Tinea pedis" at bounding box center [546, 216] width 77 height 12
checkbox input "true"
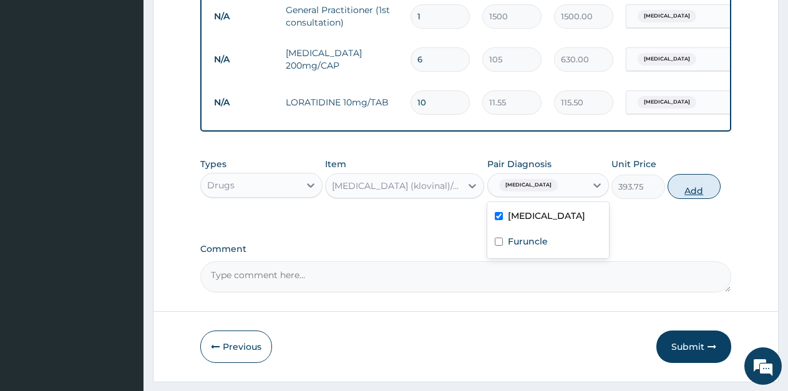
click at [691, 199] on button "Add" at bounding box center [693, 186] width 53 height 25
type input "0"
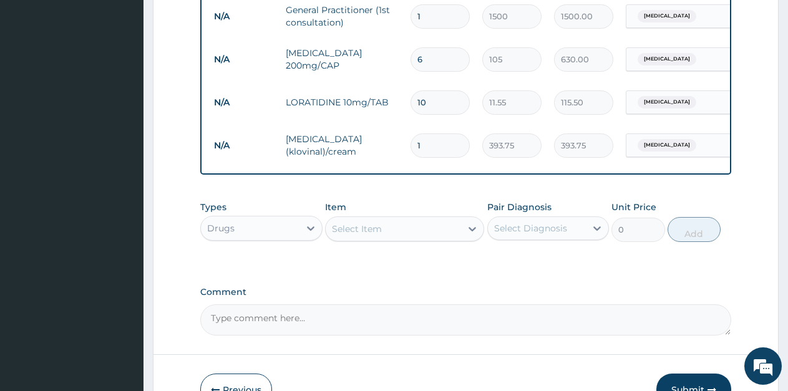
click at [344, 235] on div "Select Item" at bounding box center [357, 229] width 50 height 12
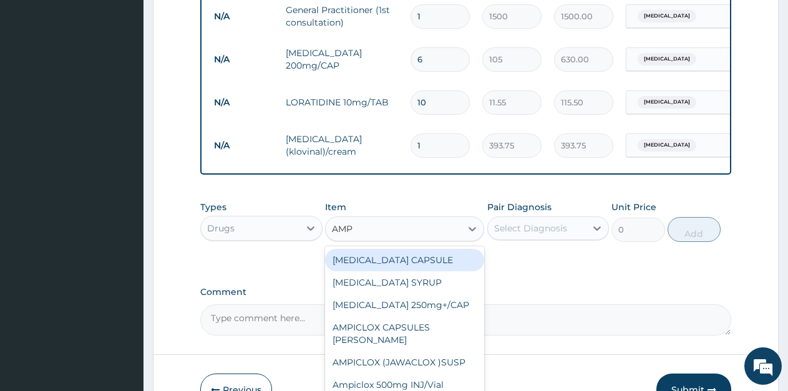
type input "AMPI"
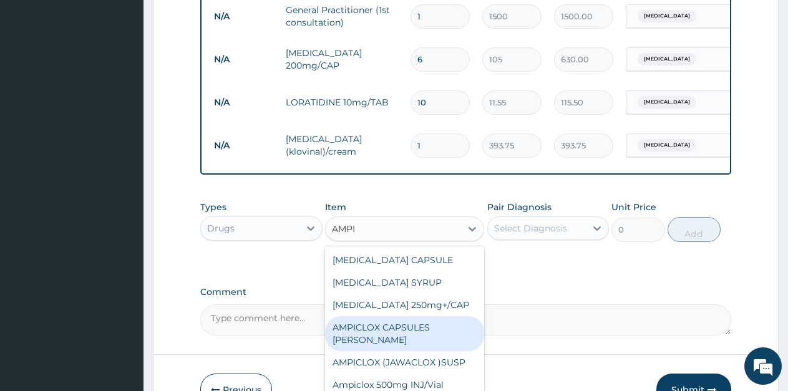
click at [384, 351] on div "AMPICLOX CAPSULES [PERSON_NAME]" at bounding box center [404, 333] width 159 height 35
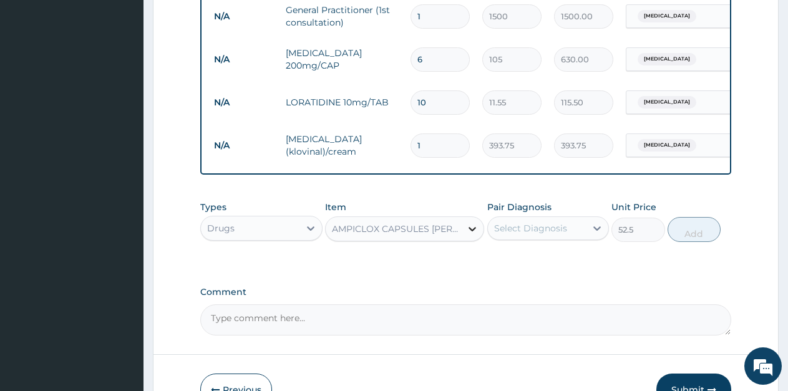
click at [472, 235] on icon at bounding box center [472, 229] width 12 height 12
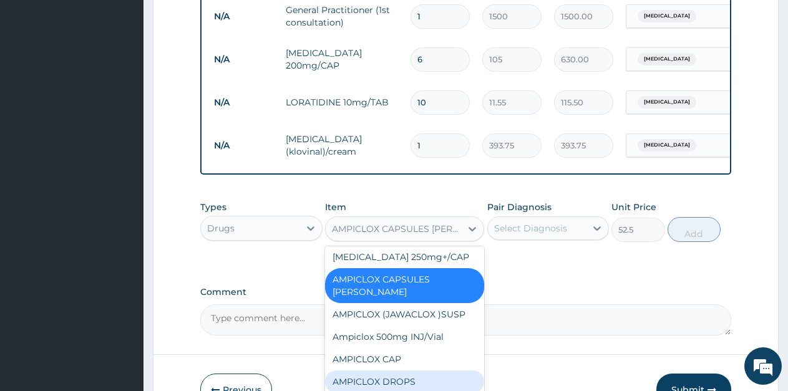
scroll to position [2369, 0]
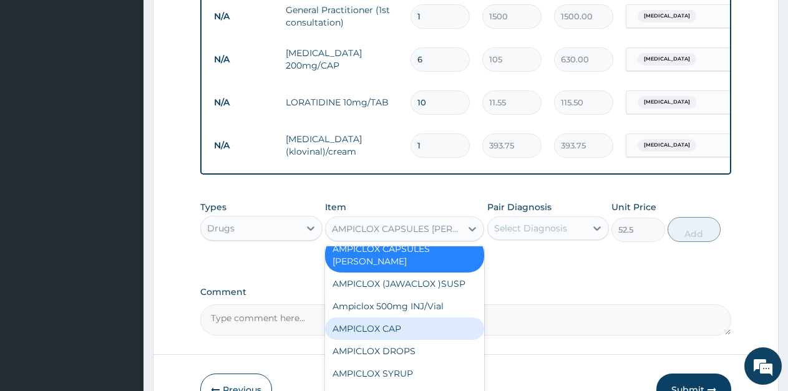
click at [402, 317] on div "AMPICLOX CAP" at bounding box center [404, 328] width 159 height 22
type input "26.25"
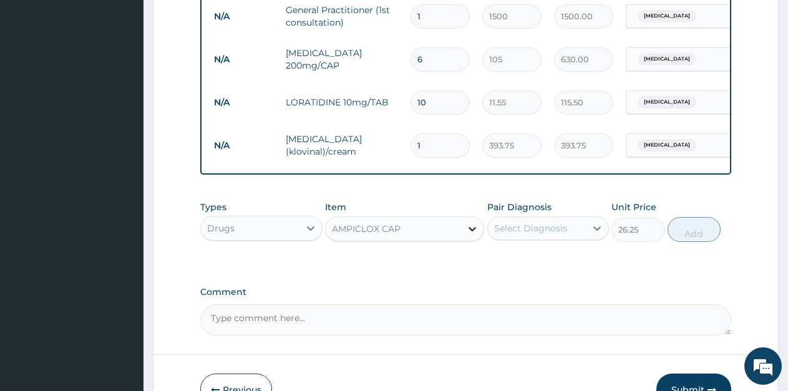
click at [474, 231] on icon at bounding box center [471, 229] width 7 height 4
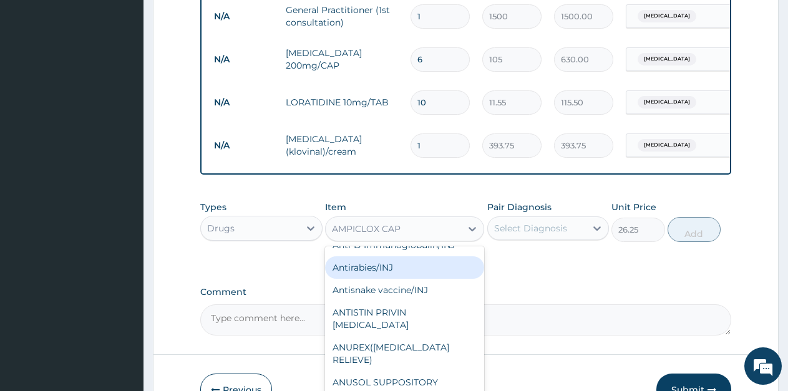
scroll to position [2932, 0]
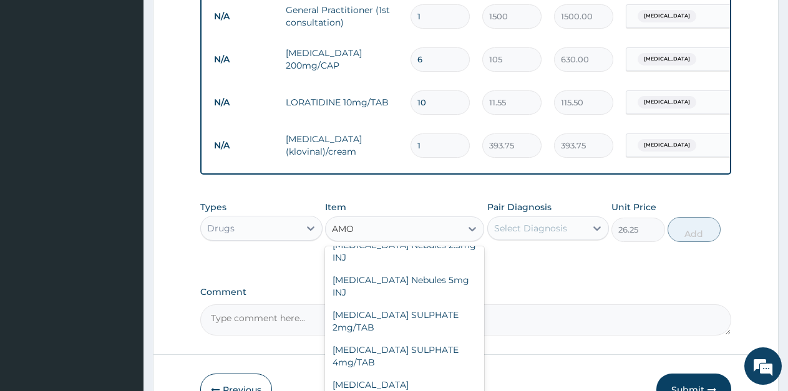
type input "AMOX"
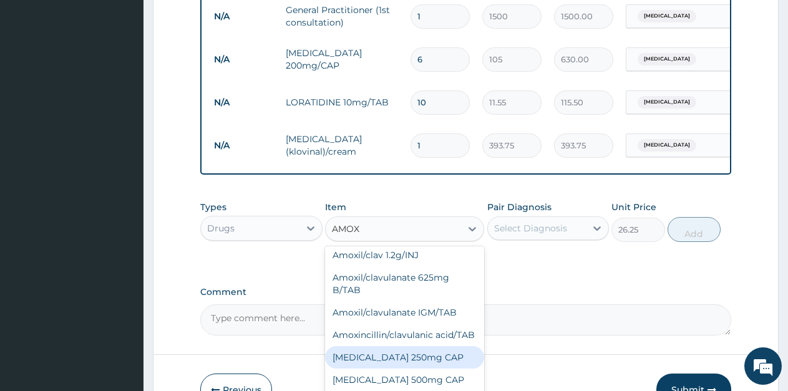
scroll to position [314, 0]
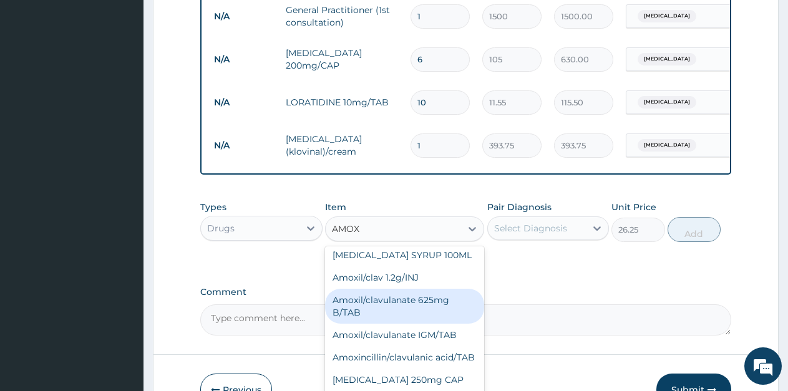
click at [420, 290] on div "Amoxil/clavulanate 625mg B/TAB" at bounding box center [404, 306] width 159 height 35
type input "189"
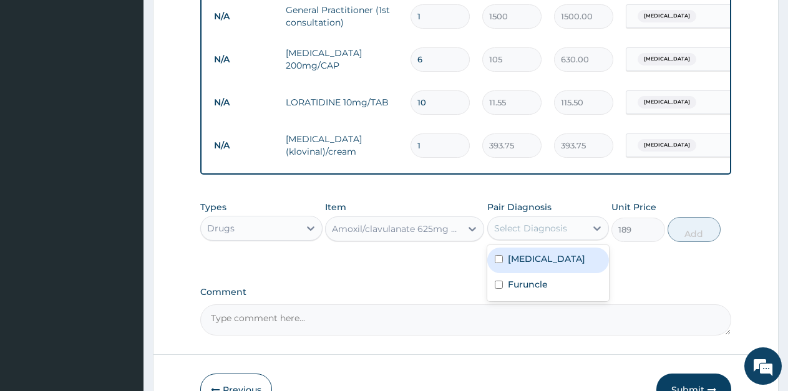
click at [534, 235] on div "Select Diagnosis" at bounding box center [530, 228] width 73 height 12
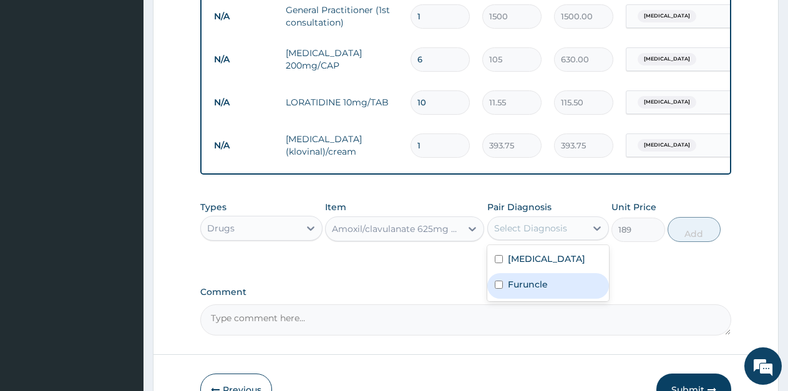
click at [524, 299] on div "Furuncle" at bounding box center [548, 286] width 122 height 26
checkbox input "true"
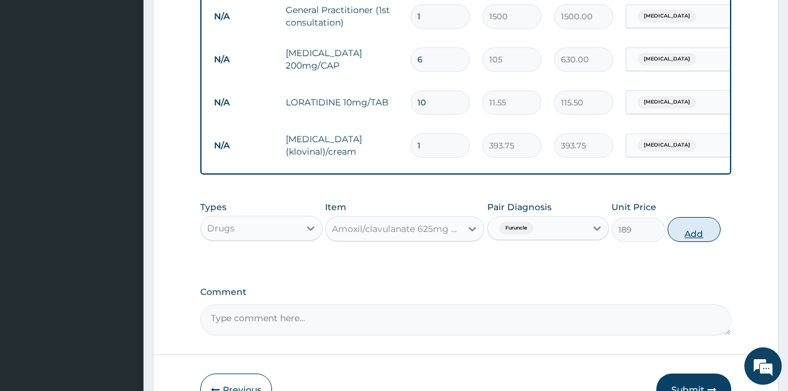
click at [689, 242] on button "Add" at bounding box center [693, 229] width 53 height 25
type input "0"
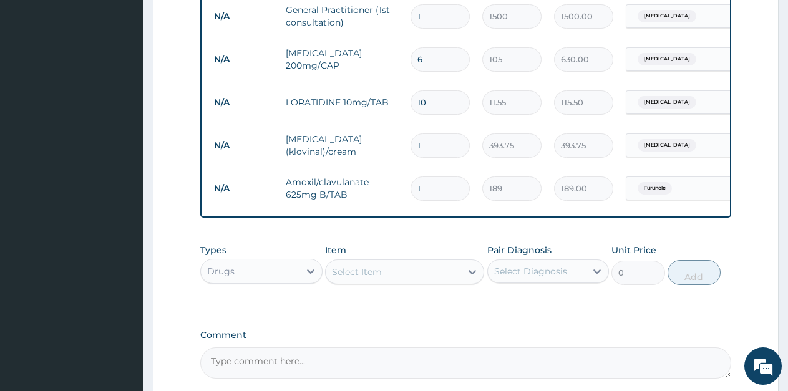
type input "10"
type input "1890.00"
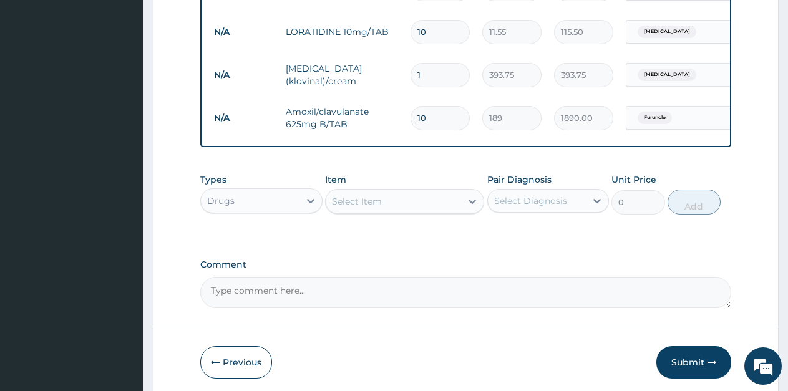
scroll to position [632, 0]
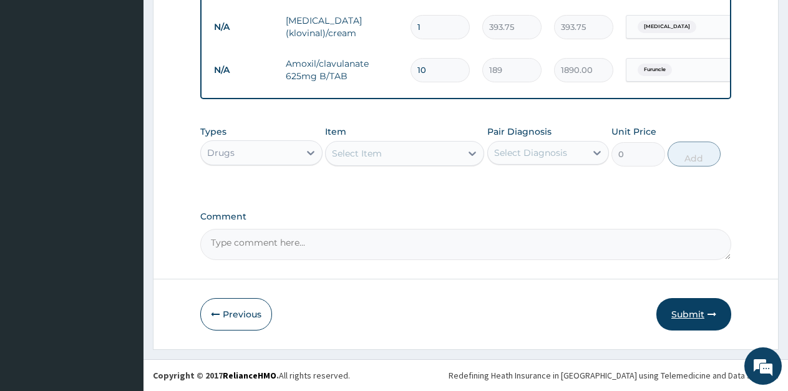
type input "10"
click at [692, 313] on button "Submit" at bounding box center [693, 314] width 75 height 32
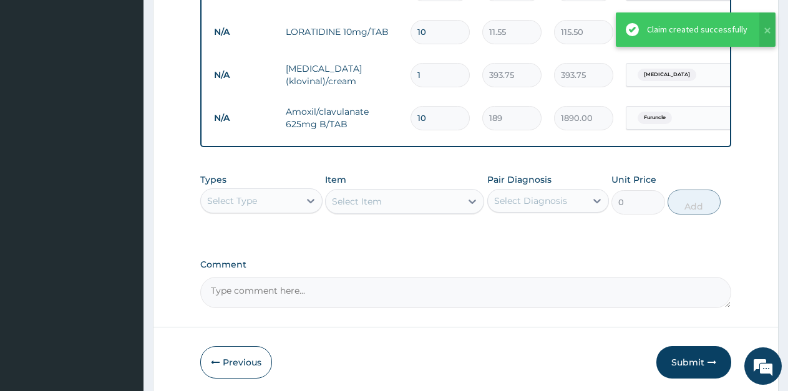
scroll to position [569, 0]
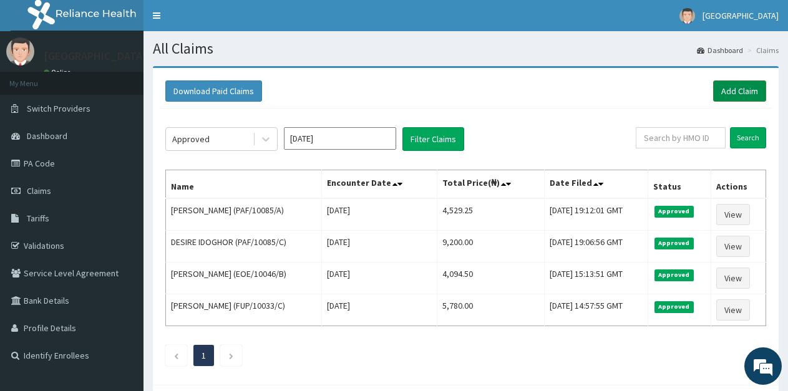
click at [733, 98] on link "Add Claim" at bounding box center [739, 90] width 53 height 21
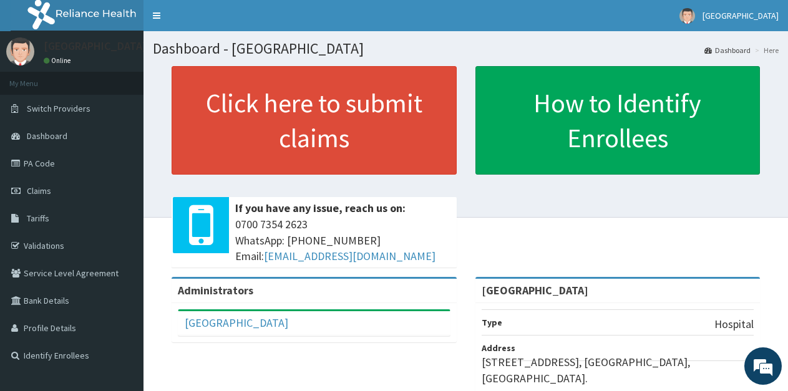
drag, startPoint x: 605, startPoint y: 233, endPoint x: 555, endPoint y: 235, distance: 49.9
click at [604, 233] on div "Click here to submit claims If you have any issue, reach us on: [PHONE_NUMBER] …" at bounding box center [466, 171] width 626 height 211
click at [40, 197] on link "Claims" at bounding box center [71, 190] width 143 height 27
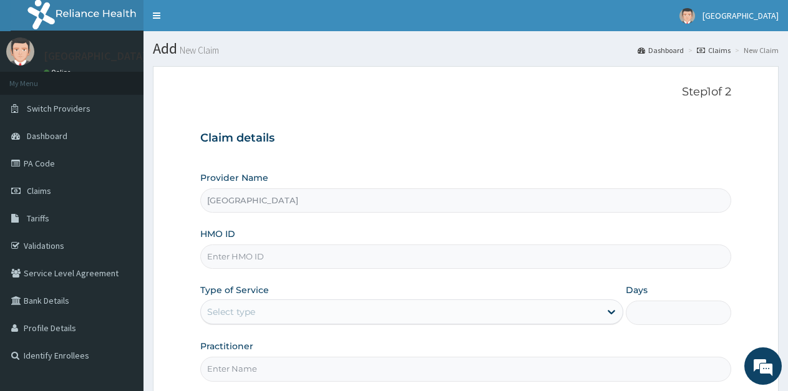
click at [293, 256] on input "HMO ID" at bounding box center [465, 257] width 531 height 24
type input "XIA/10855/A"
click at [292, 309] on div "Select type" at bounding box center [400, 312] width 399 height 20
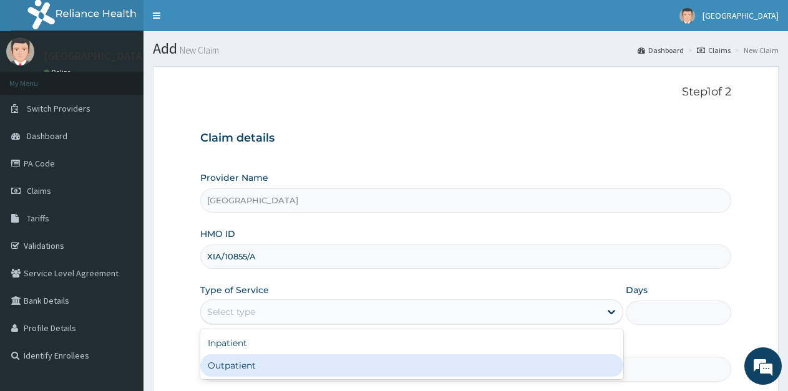
click at [256, 365] on div "Outpatient" at bounding box center [411, 365] width 422 height 22
type input "1"
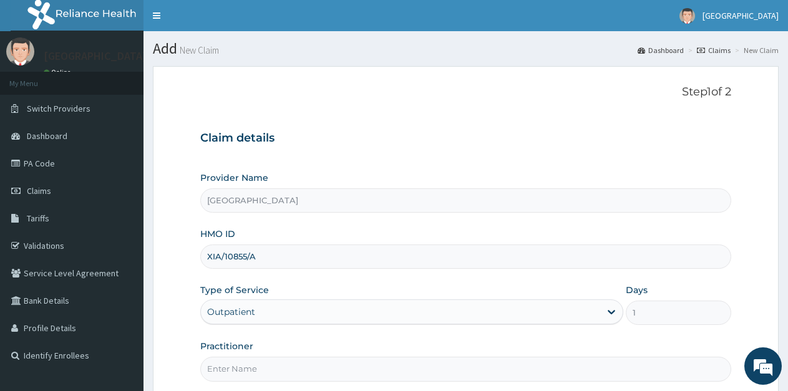
scroll to position [62, 0]
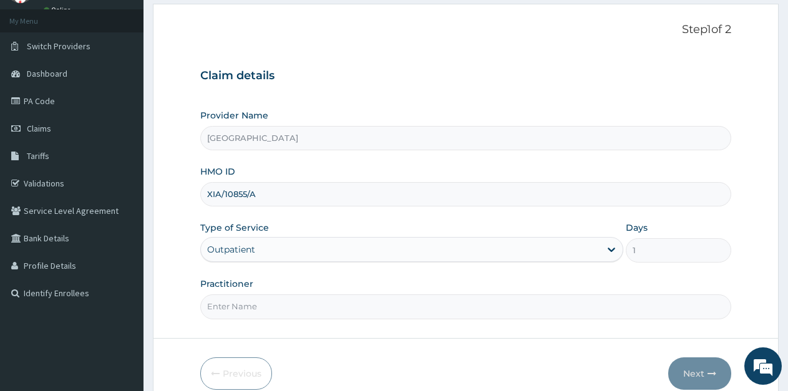
click at [249, 303] on input "Practitioner" at bounding box center [465, 306] width 531 height 24
type input "Ukueku"
click at [697, 371] on button "Next" at bounding box center [699, 373] width 63 height 32
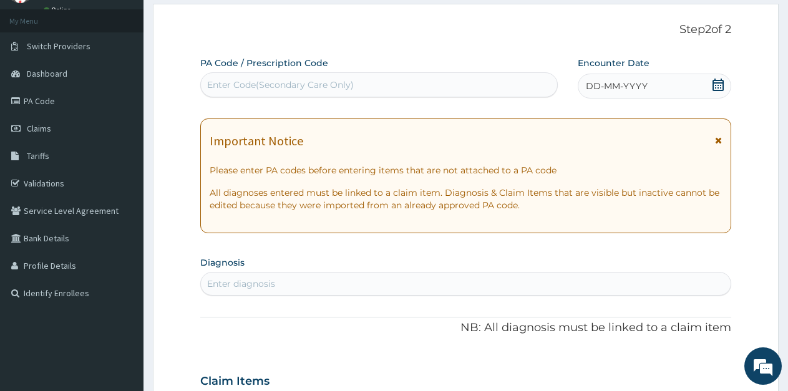
click at [716, 85] on icon at bounding box center [718, 85] width 12 height 12
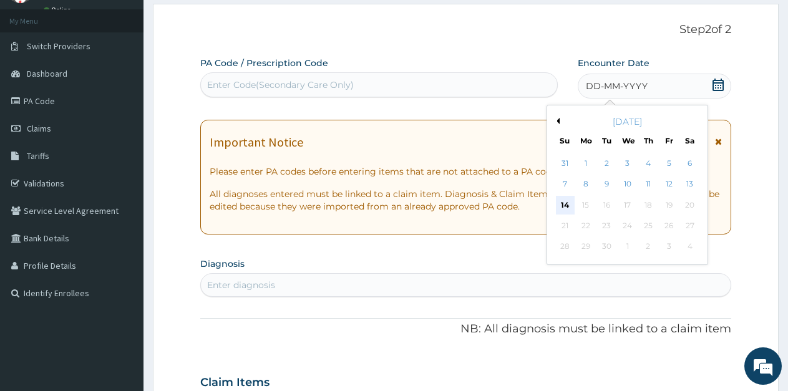
click at [566, 202] on div "14" at bounding box center [565, 205] width 19 height 19
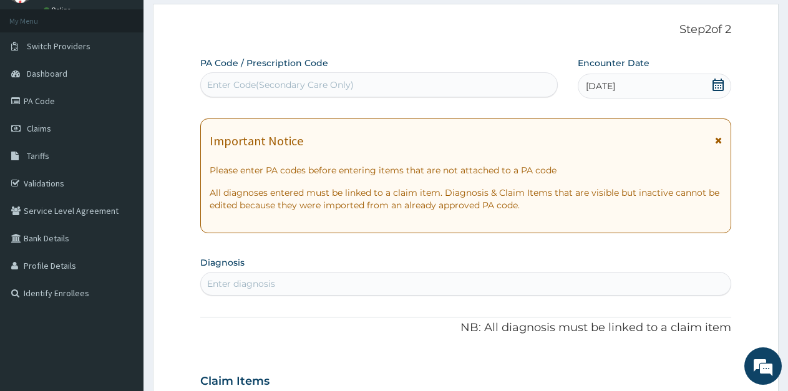
scroll to position [125, 0]
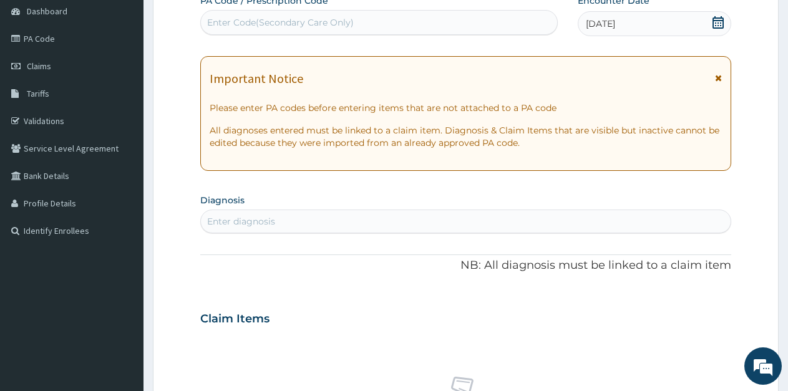
click at [264, 218] on div "Enter diagnosis" at bounding box center [241, 221] width 68 height 12
type input "[PERSON_NAME]"
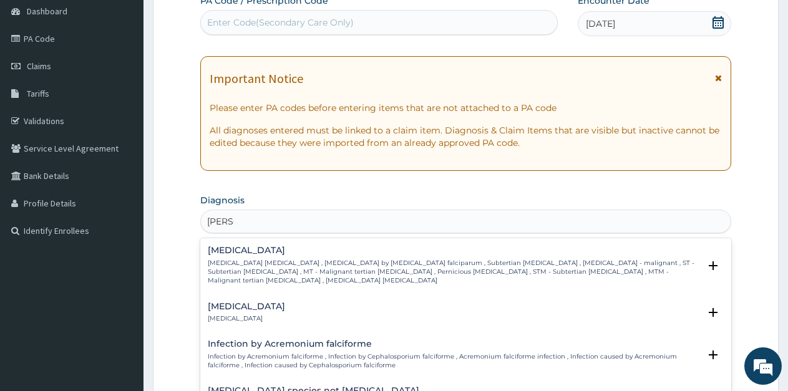
click at [269, 251] on h4 "[MEDICAL_DATA]" at bounding box center [454, 250] width 492 height 9
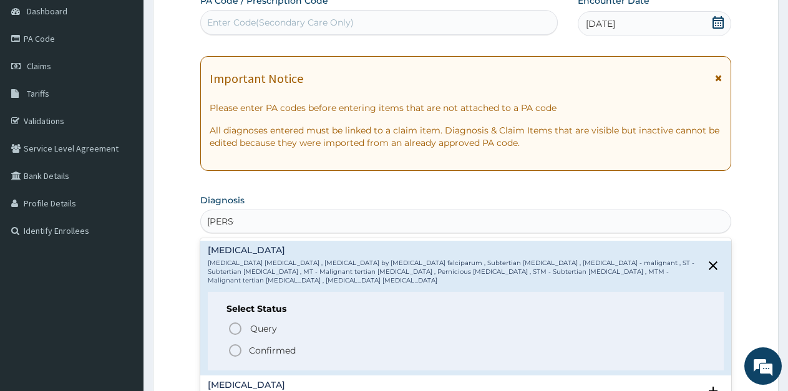
click at [238, 343] on icon "status option filled" at bounding box center [235, 350] width 15 height 15
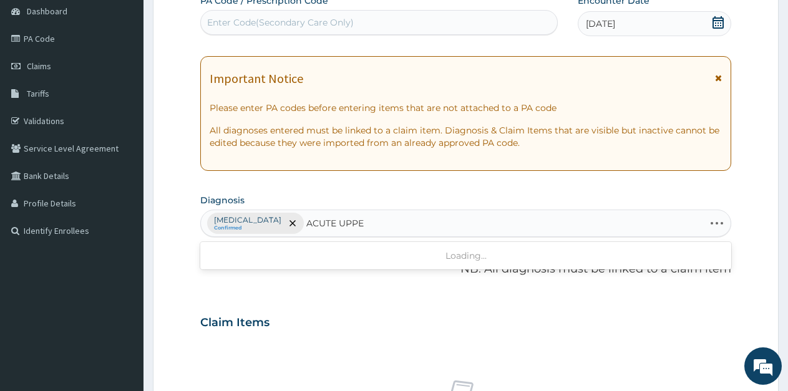
type input "ACUTE UPPER"
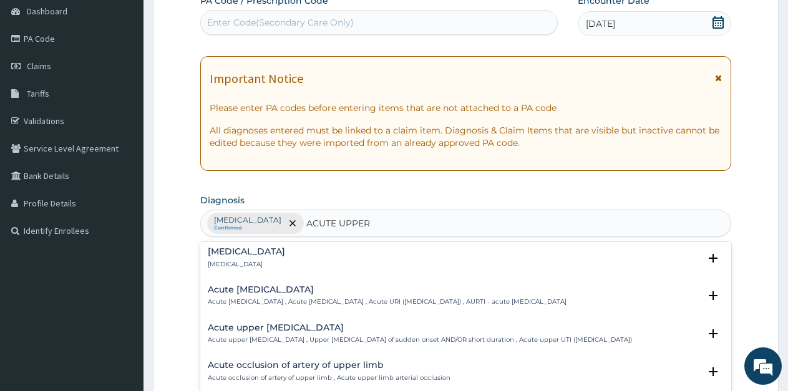
click at [326, 288] on div "Acute [MEDICAL_DATA] Acute [MEDICAL_DATA] , Acute [MEDICAL_DATA] , Acute URI ([…" at bounding box center [387, 296] width 359 height 22
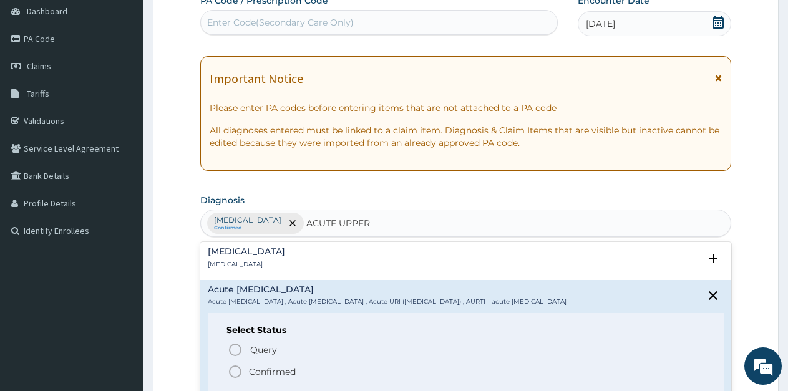
click at [233, 371] on icon "status option filled" at bounding box center [235, 371] width 15 height 15
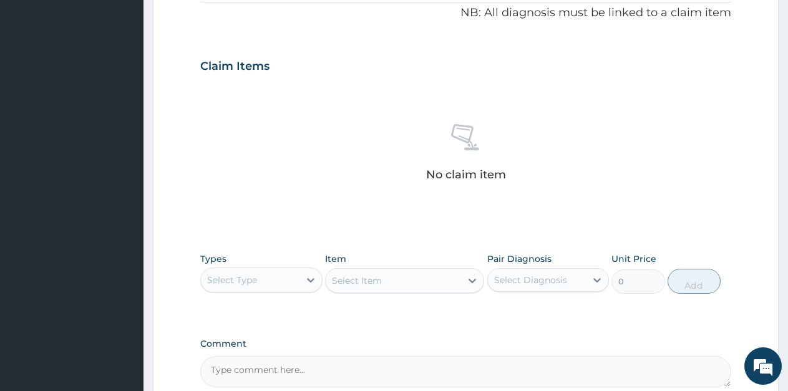
scroll to position [437, 0]
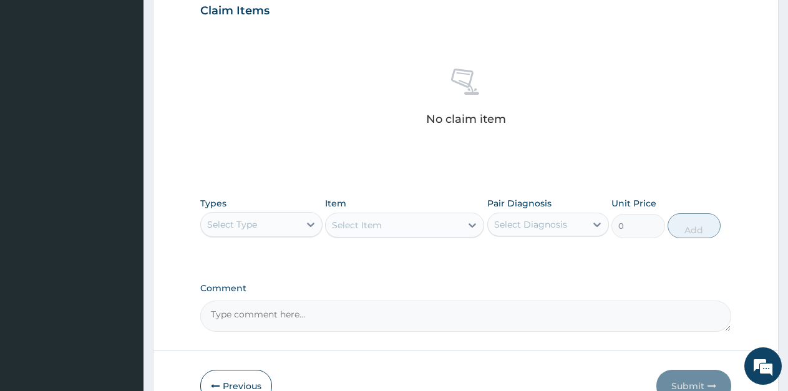
click at [256, 228] on div "Select Type" at bounding box center [232, 224] width 50 height 12
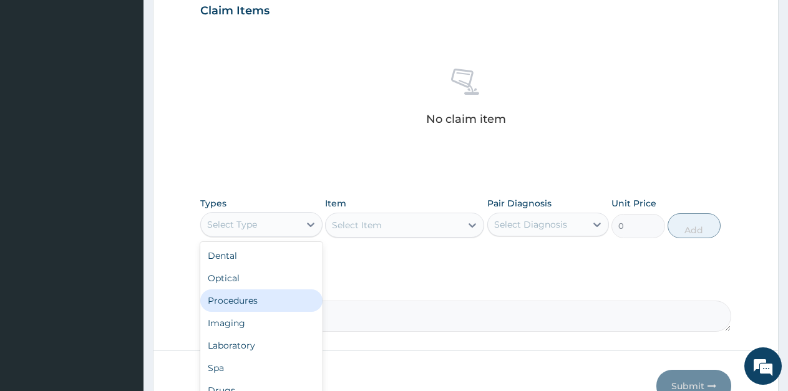
click at [241, 308] on div "Procedures" at bounding box center [261, 300] width 122 height 22
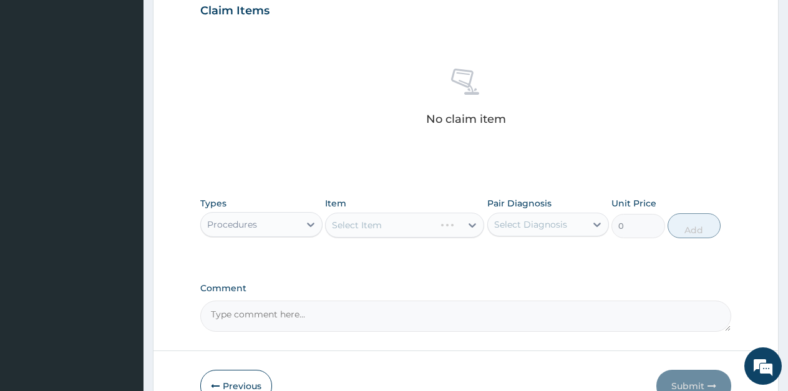
click at [376, 226] on div "Select Item" at bounding box center [404, 225] width 159 height 25
click at [470, 225] on icon at bounding box center [471, 225] width 7 height 4
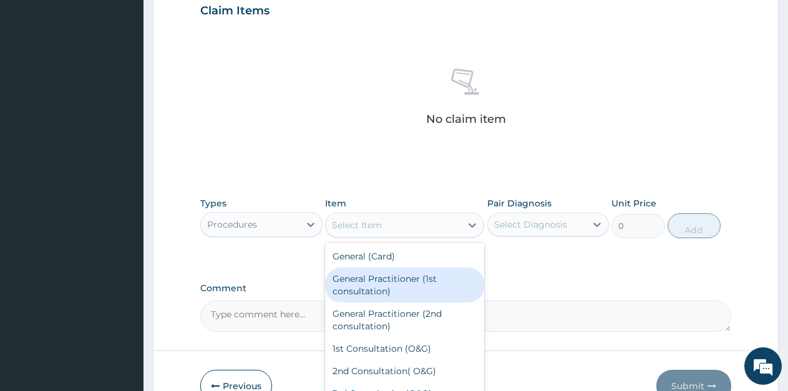
click at [389, 284] on div "General Practitioner (1st consultation)" at bounding box center [404, 285] width 159 height 35
type input "1500"
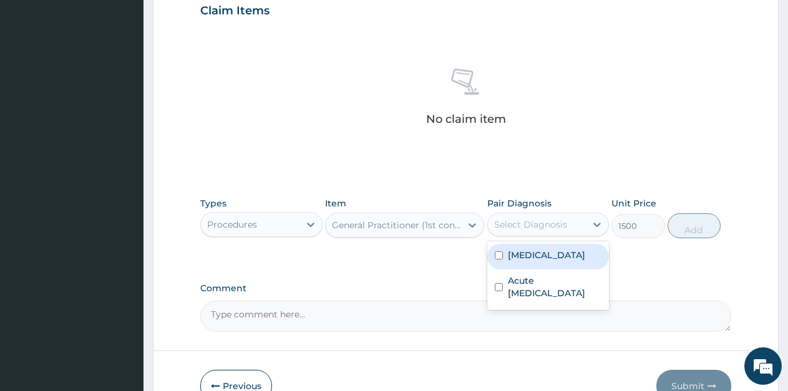
click at [526, 227] on div "Select Diagnosis" at bounding box center [530, 224] width 73 height 12
click at [519, 258] on label "[MEDICAL_DATA]" at bounding box center [546, 255] width 77 height 12
checkbox input "true"
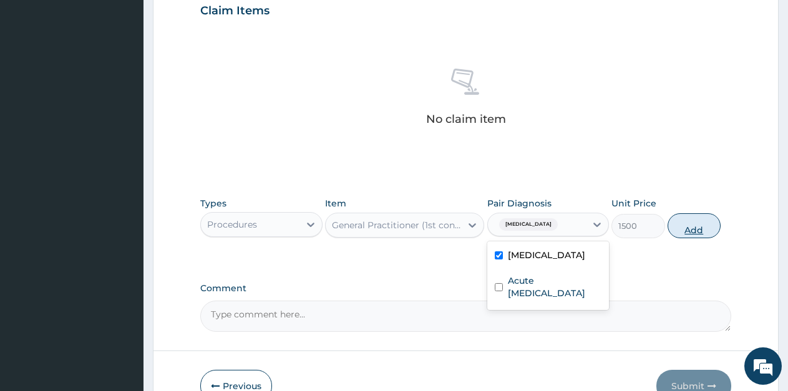
click at [687, 229] on button "Add" at bounding box center [693, 225] width 53 height 25
type input "0"
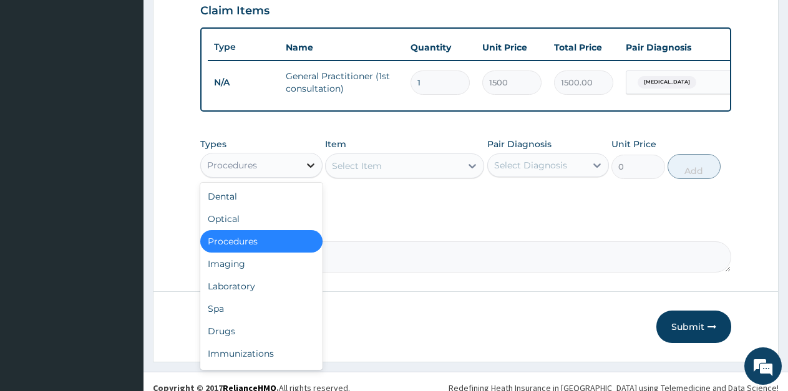
click at [309, 172] on icon at bounding box center [310, 165] width 12 height 12
click at [245, 297] on div "Laboratory" at bounding box center [261, 286] width 122 height 22
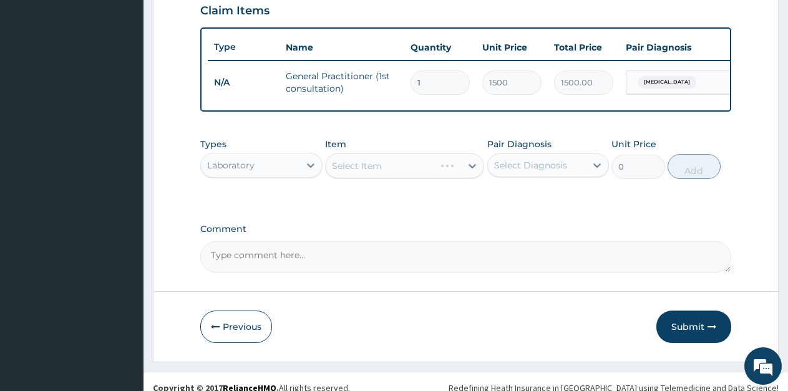
click at [387, 178] on div "Select Item" at bounding box center [404, 165] width 159 height 25
click at [387, 176] on div "Select Item" at bounding box center [393, 166] width 135 height 20
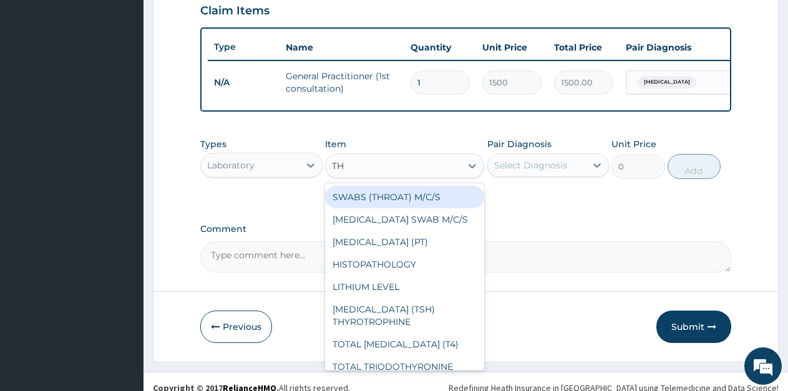
type input "THI"
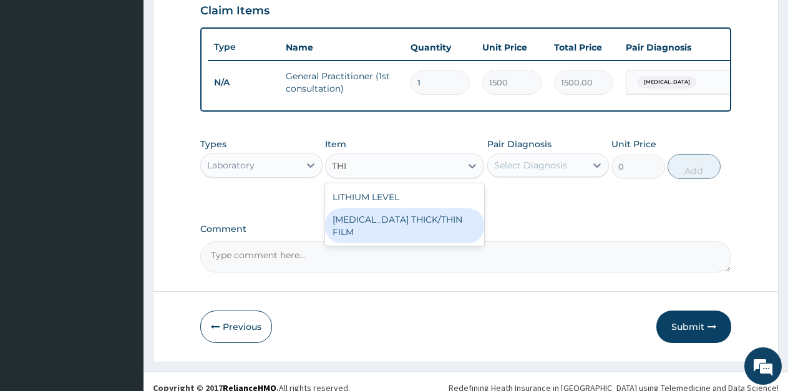
click at [391, 233] on div "[MEDICAL_DATA] THICK/THIN FILM" at bounding box center [404, 225] width 159 height 35
type input "1000"
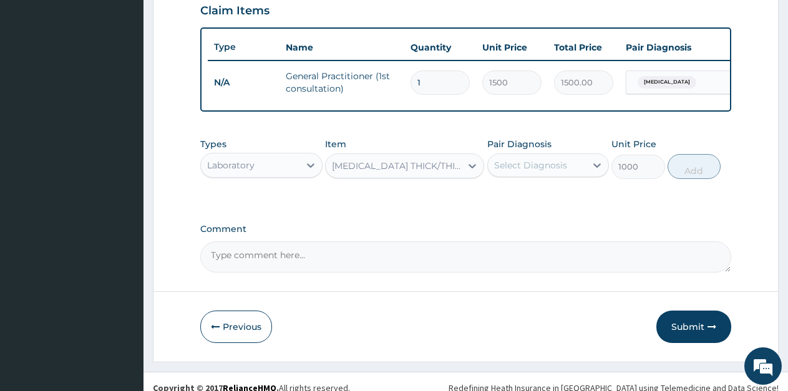
click at [526, 166] on div "Select Diagnosis" at bounding box center [537, 165] width 99 height 20
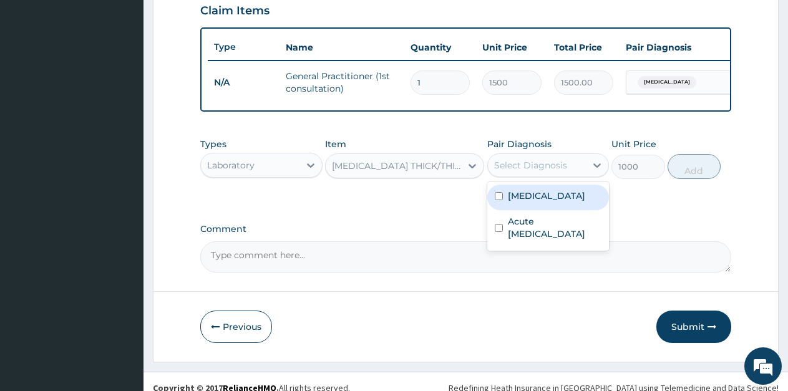
click at [533, 202] on label "[MEDICAL_DATA]" at bounding box center [546, 196] width 77 height 12
checkbox input "true"
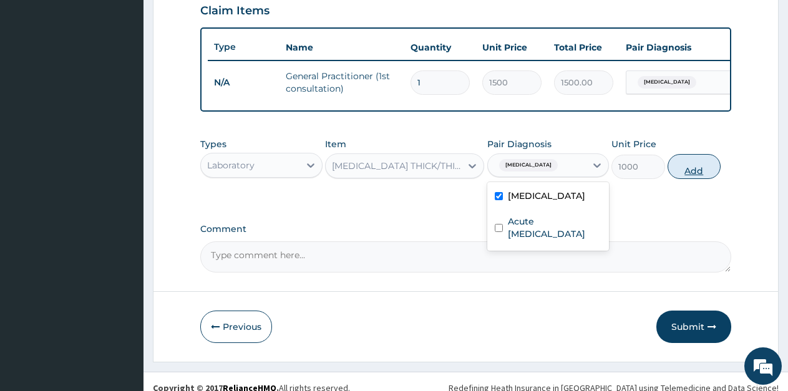
click at [687, 178] on button "Add" at bounding box center [693, 166] width 53 height 25
type input "0"
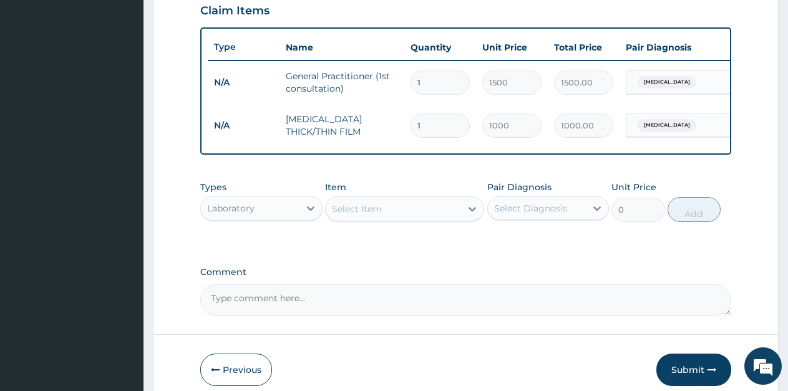
click at [365, 215] on div "Select Item" at bounding box center [357, 209] width 50 height 12
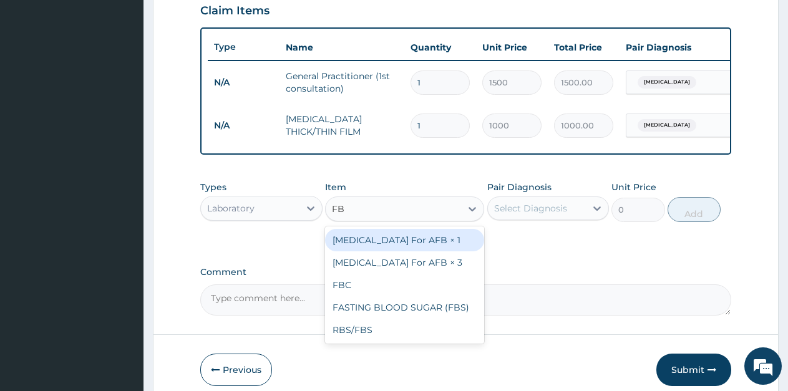
type input "FBC"
click at [363, 251] on div "FBC" at bounding box center [404, 240] width 159 height 22
type input "1600"
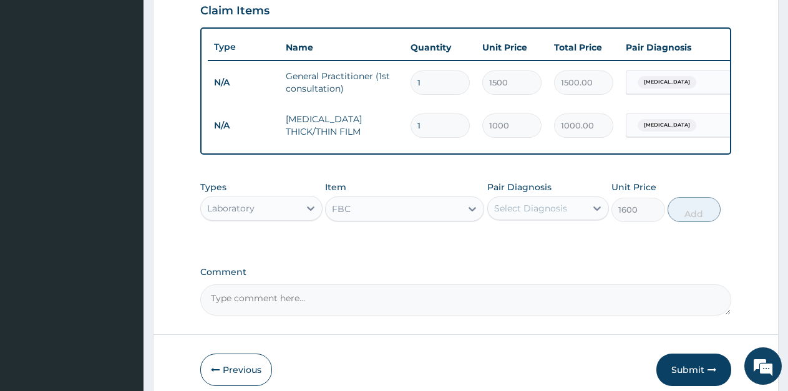
click at [531, 215] on div "Select Diagnosis" at bounding box center [530, 208] width 73 height 12
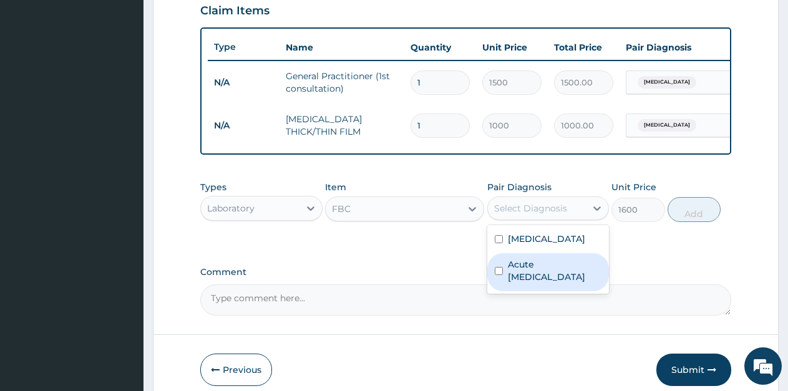
click at [529, 279] on label "Acute [MEDICAL_DATA]" at bounding box center [555, 270] width 94 height 25
checkbox input "true"
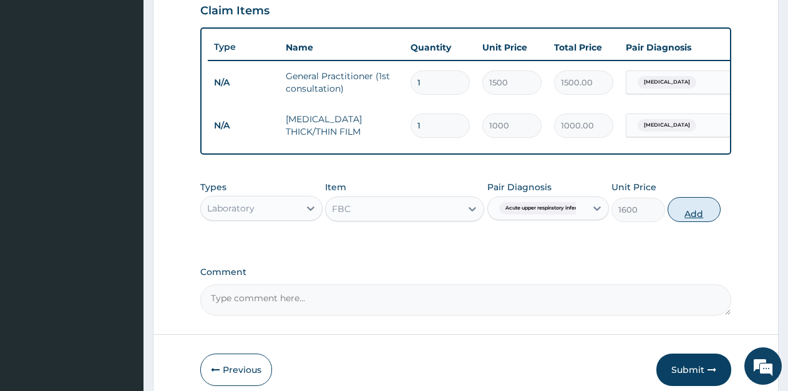
click at [684, 222] on button "Add" at bounding box center [693, 209] width 53 height 25
type input "0"
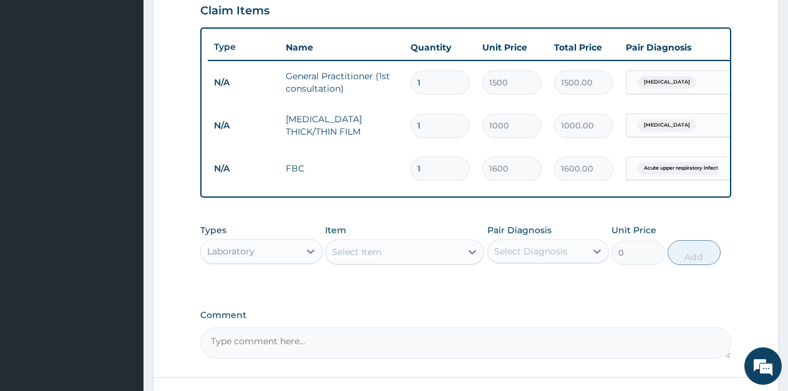
click at [278, 259] on div "Laboratory" at bounding box center [250, 251] width 99 height 20
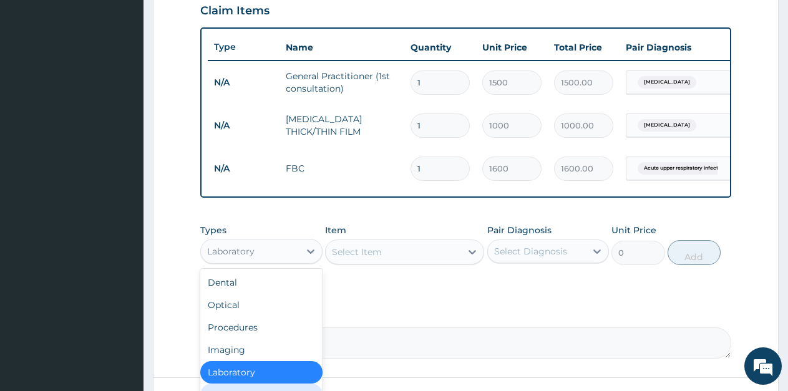
scroll to position [42, 0]
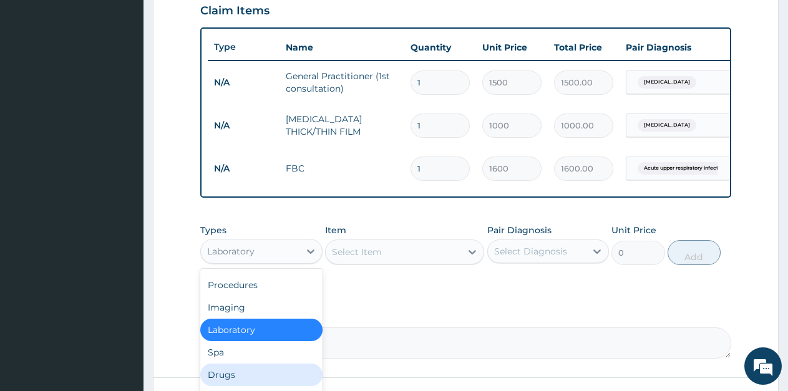
click at [245, 380] on div "Drugs" at bounding box center [261, 375] width 122 height 22
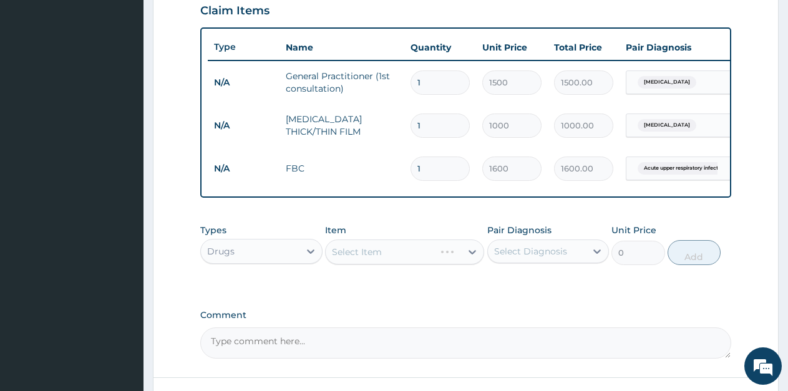
click at [380, 264] on div "Select Item" at bounding box center [404, 252] width 159 height 25
click at [473, 263] on div at bounding box center [472, 252] width 22 height 22
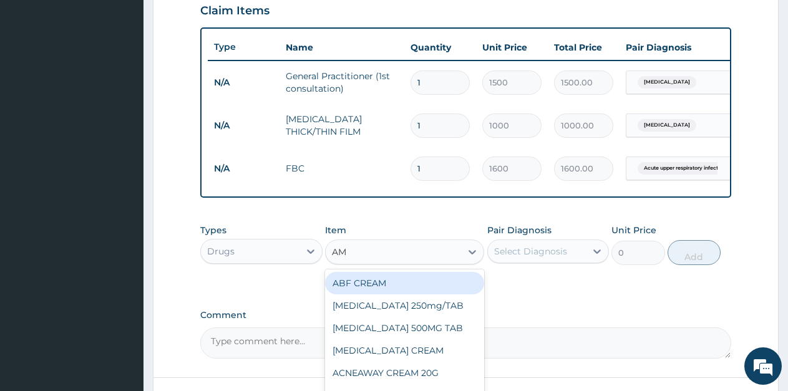
type input "AMO"
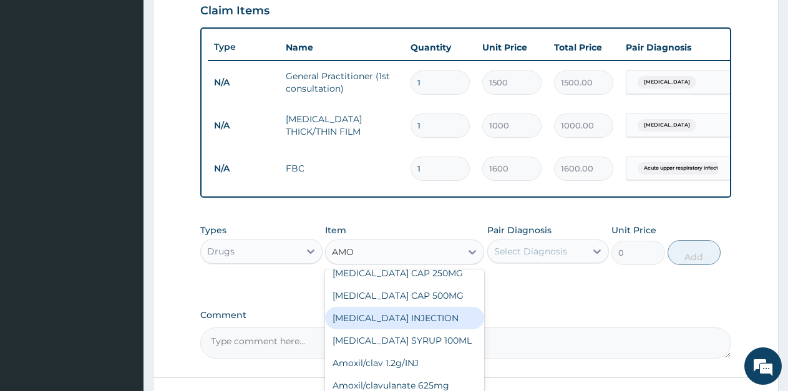
scroll to position [561, 0]
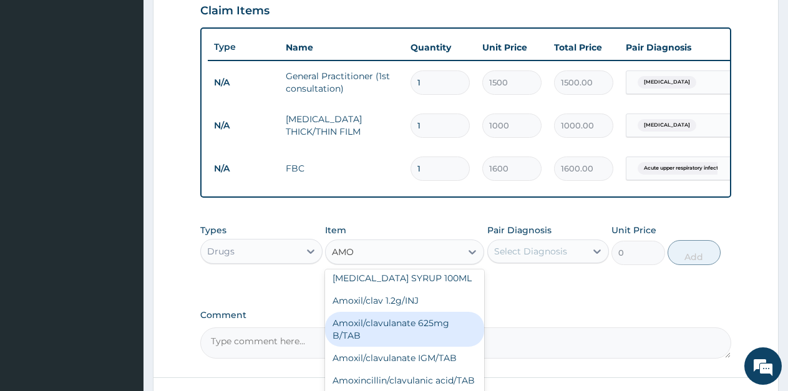
click at [395, 312] on div "Amoxil/clavulanate 625mg B/TAB" at bounding box center [404, 329] width 159 height 35
type input "189"
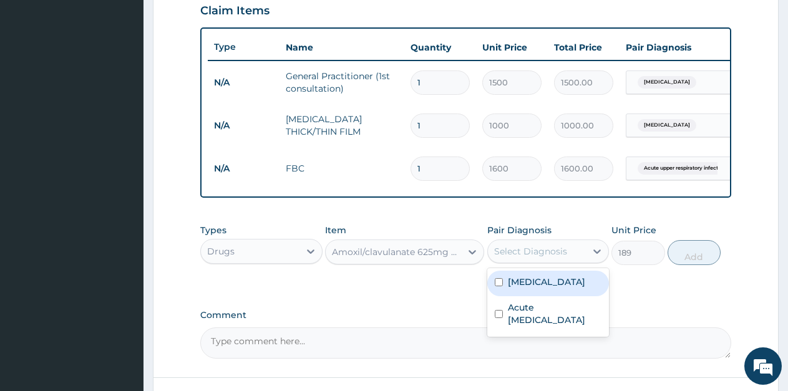
click at [561, 258] on div "Select Diagnosis" at bounding box center [530, 251] width 73 height 12
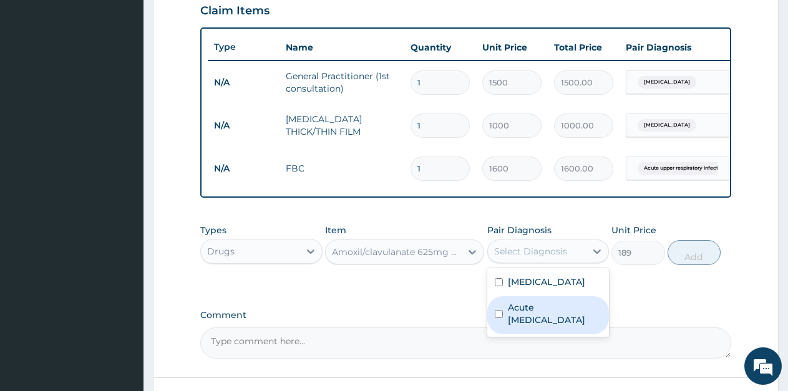
click at [519, 321] on label "Acute [MEDICAL_DATA]" at bounding box center [555, 313] width 94 height 25
checkbox input "true"
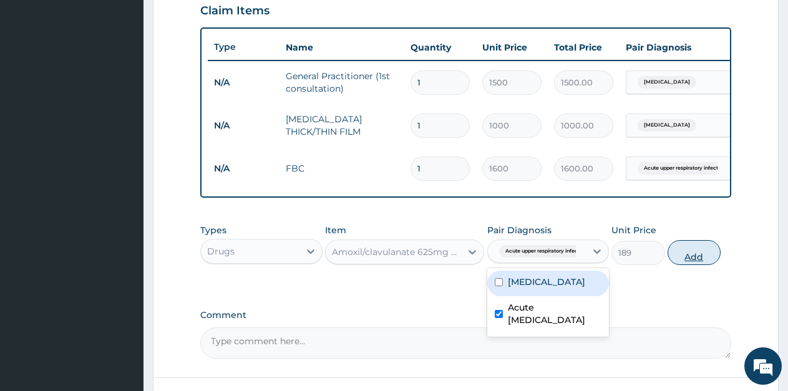
click at [694, 263] on button "Add" at bounding box center [693, 252] width 53 height 25
type input "0"
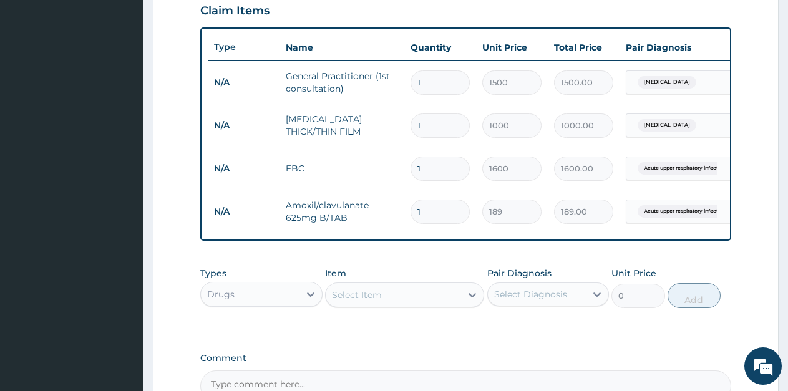
click at [349, 301] on div "Select Item" at bounding box center [357, 295] width 50 height 12
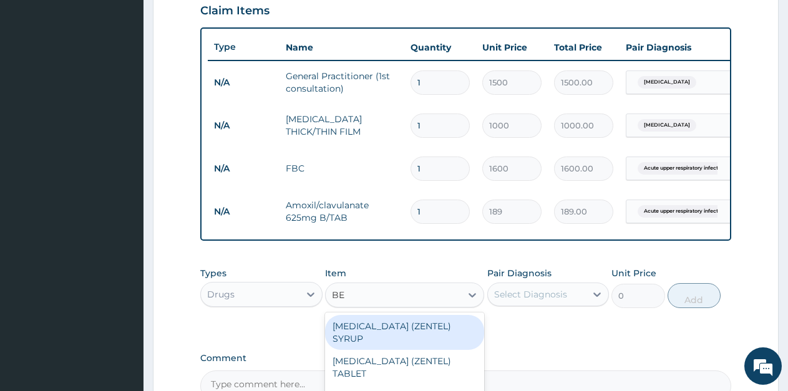
type input "BEE"
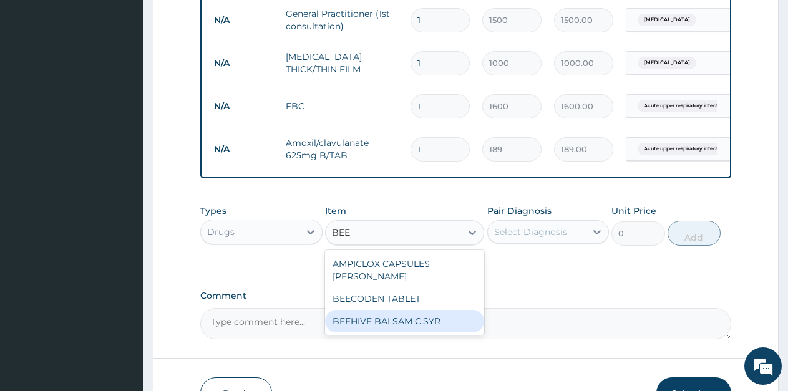
click at [414, 329] on div "BEEHIVE BALSAM C.SYR" at bounding box center [404, 321] width 159 height 22
type input "498.75"
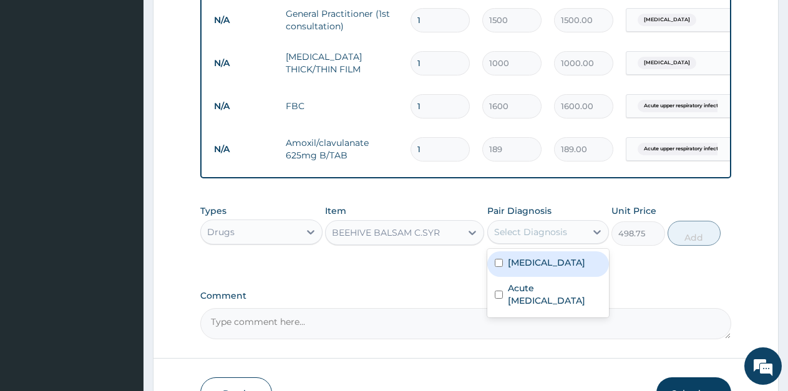
click at [518, 238] on div "Select Diagnosis" at bounding box center [530, 232] width 73 height 12
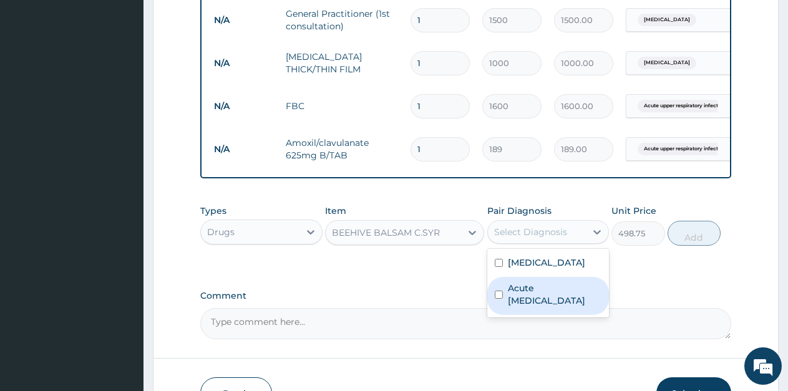
click at [515, 298] on label "Acute [MEDICAL_DATA]" at bounding box center [555, 294] width 94 height 25
checkbox input "true"
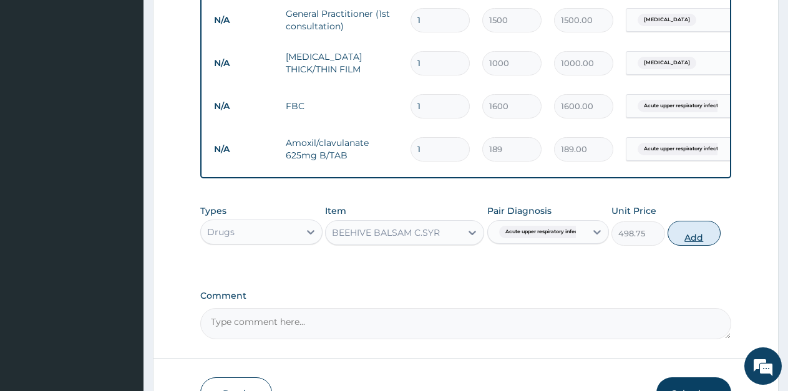
click at [699, 241] on button "Add" at bounding box center [693, 233] width 53 height 25
type input "0"
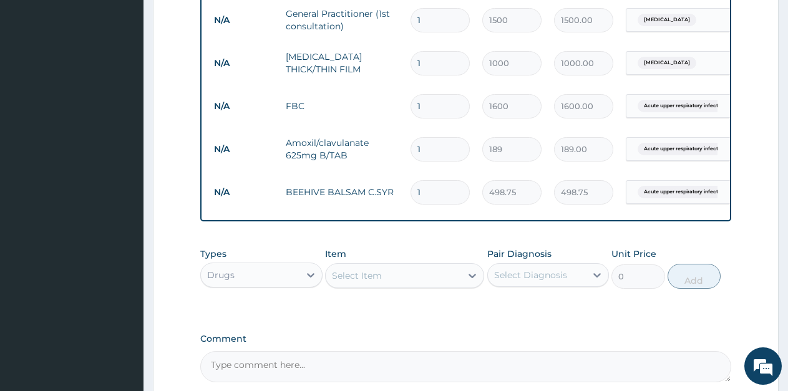
click at [440, 153] on input "1" at bounding box center [439, 149] width 59 height 24
type input "10"
type input "1890.00"
type input "10"
click at [367, 282] on div "Select Item" at bounding box center [357, 275] width 50 height 12
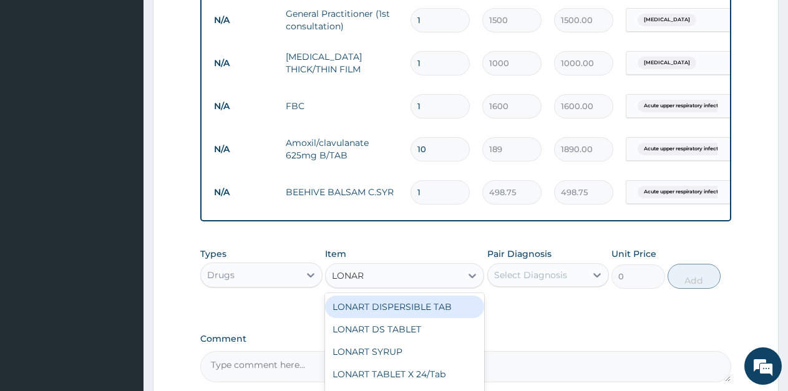
type input "LONART"
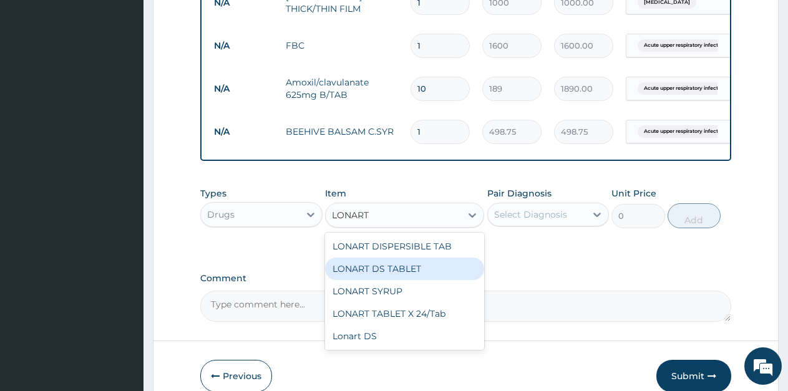
scroll to position [632, 0]
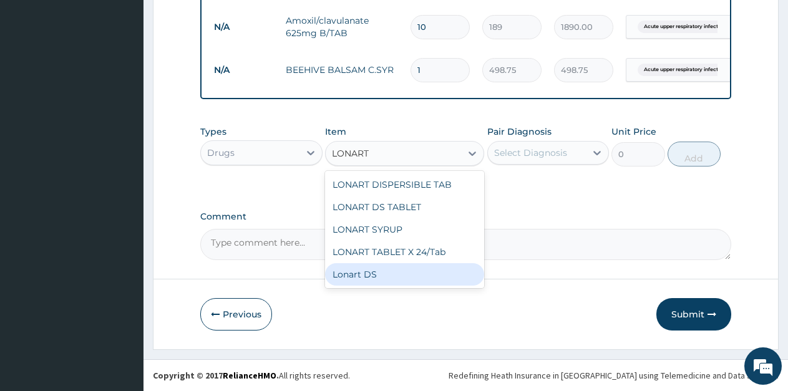
click at [386, 277] on div "Lonart DS" at bounding box center [404, 274] width 159 height 22
type input "500"
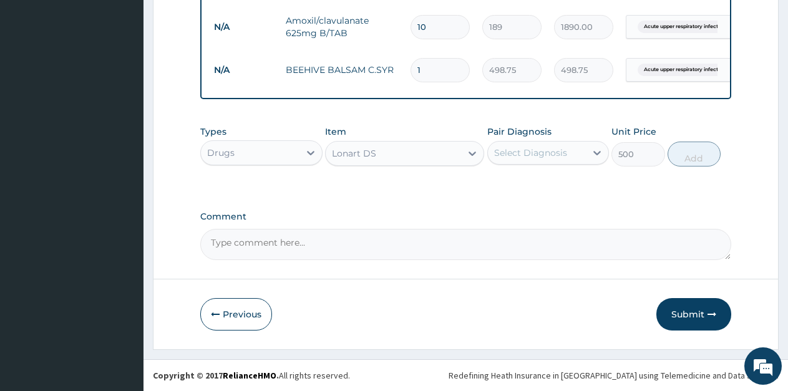
click at [542, 145] on div "Select Diagnosis" at bounding box center [537, 153] width 99 height 20
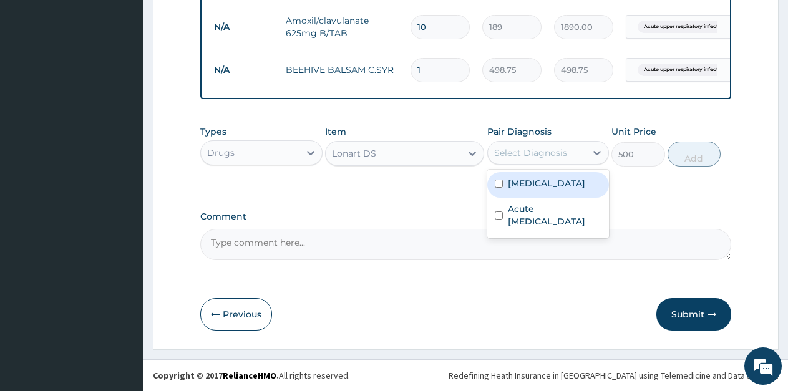
click at [521, 190] on div "[MEDICAL_DATA]" at bounding box center [548, 185] width 122 height 26
checkbox input "true"
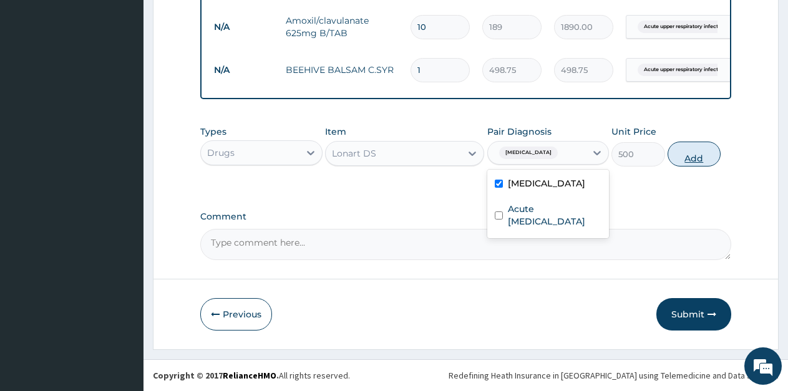
click at [694, 159] on button "Add" at bounding box center [693, 154] width 53 height 25
type input "0"
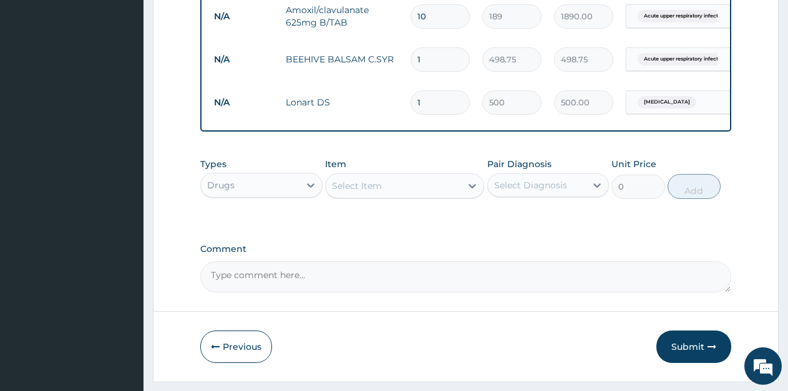
drag, startPoint x: 434, startPoint y: 104, endPoint x: 394, endPoint y: 103, distance: 39.9
click at [394, 103] on tr "N/A Lonart DS 1 500 500.00 [MEDICAL_DATA] Delete" at bounding box center [513, 102] width 611 height 43
type input "6"
type input "3000.00"
type input "7"
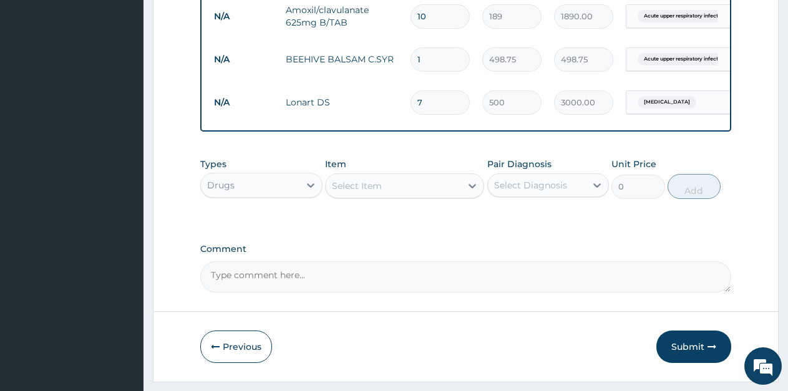
type input "3500.00"
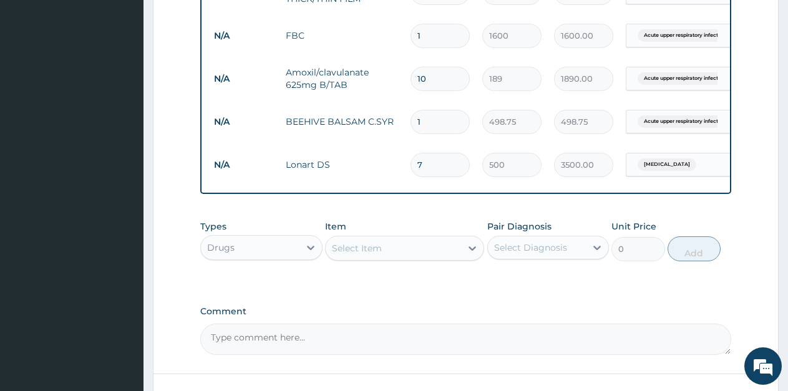
type input "7"
click at [364, 254] on div "Select Item" at bounding box center [357, 248] width 50 height 12
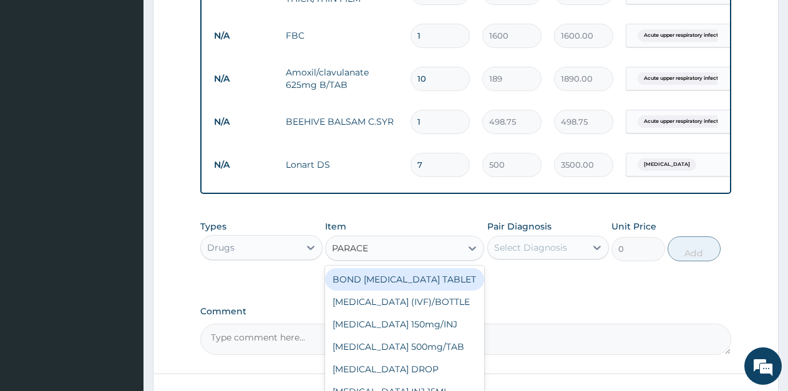
type input "PARACET"
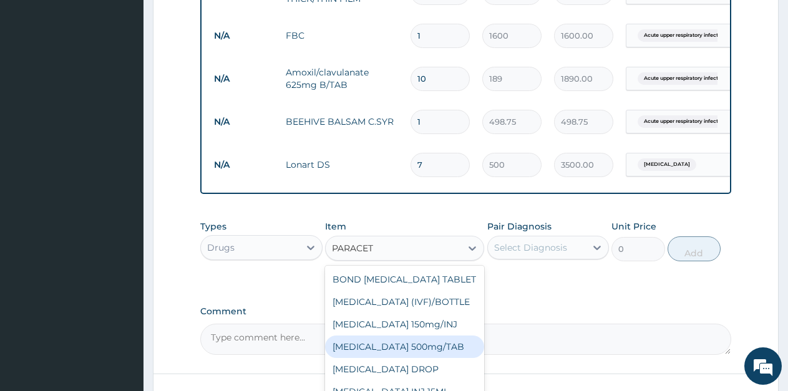
click at [403, 358] on div "[MEDICAL_DATA] 500mg/TAB" at bounding box center [404, 347] width 159 height 22
type input "5.25"
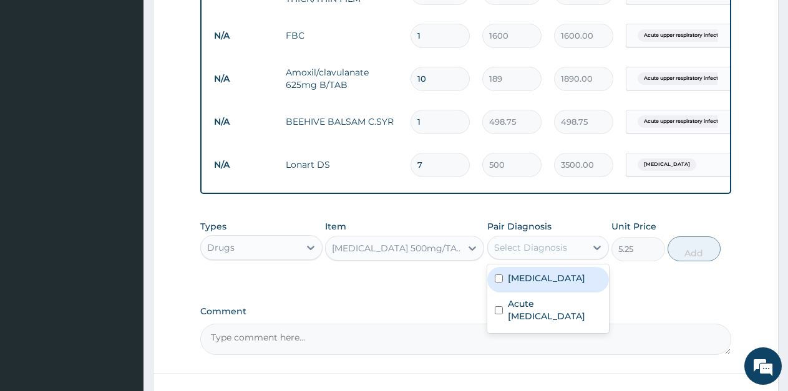
click at [525, 254] on div "Select Diagnosis" at bounding box center [530, 247] width 73 height 12
click at [521, 284] on label "[MEDICAL_DATA]" at bounding box center [546, 278] width 77 height 12
checkbox input "true"
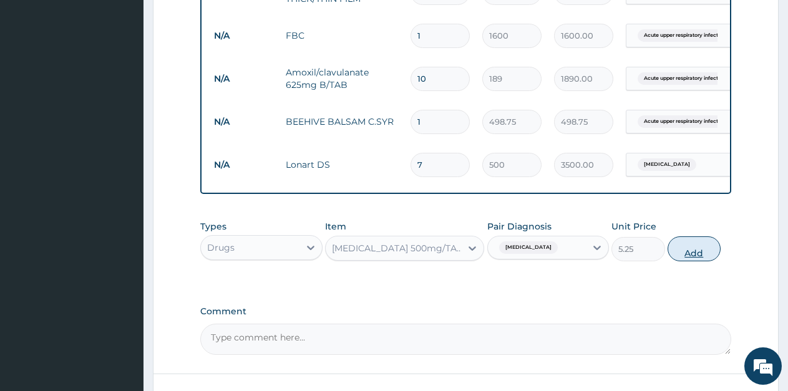
click at [684, 260] on button "Add" at bounding box center [693, 248] width 53 height 25
type input "0"
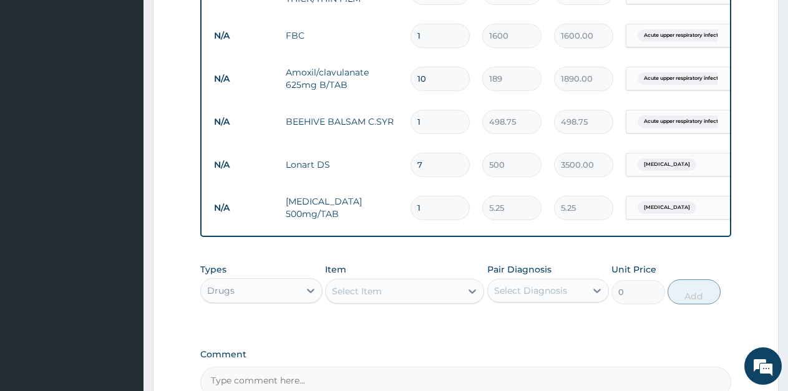
click at [432, 167] on input "7" at bounding box center [439, 165] width 59 height 24
type input "0.00"
type input "6"
type input "3000.00"
type input "6"
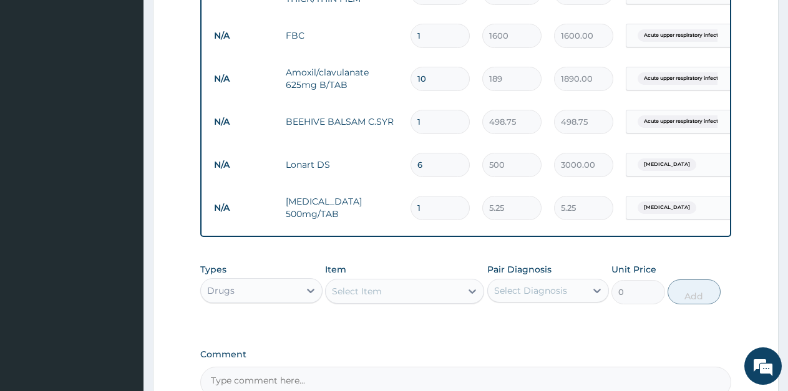
click at [433, 215] on input "1" at bounding box center [439, 208] width 59 height 24
type input "18"
type input "94.50"
type input "18"
click at [361, 298] on div "Select Item" at bounding box center [357, 291] width 50 height 12
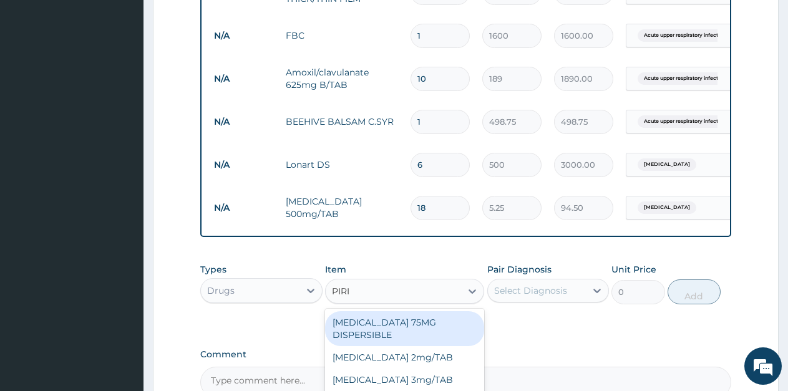
type input "PIRIT"
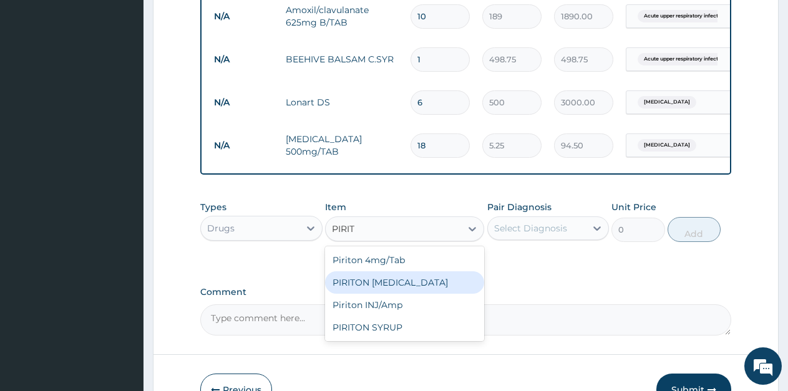
scroll to position [694, 0]
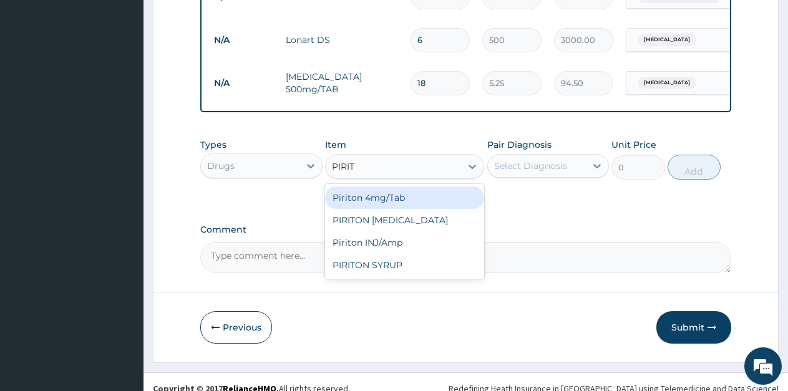
click at [390, 209] on div "Piriton 4mg/Tab" at bounding box center [404, 198] width 159 height 22
type input "5.25"
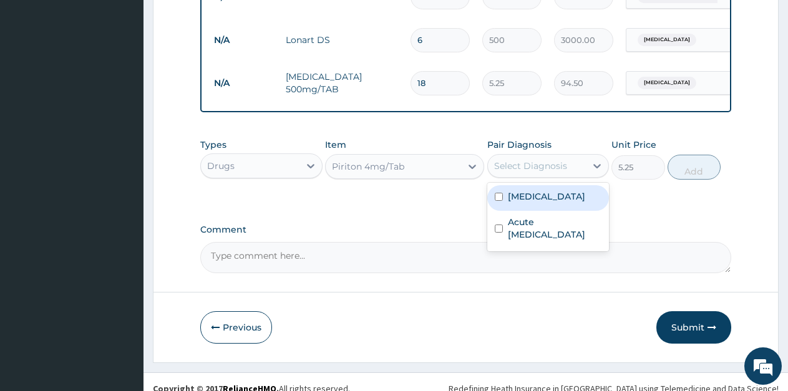
click at [550, 172] on div "Select Diagnosis" at bounding box center [530, 166] width 73 height 12
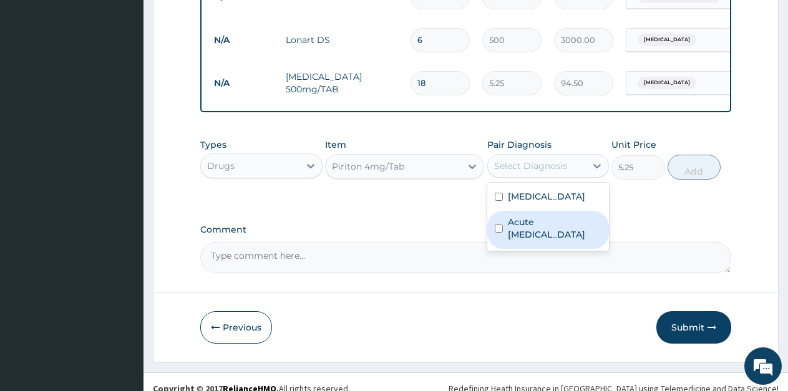
drag, startPoint x: 531, startPoint y: 236, endPoint x: 595, endPoint y: 218, distance: 66.3
click at [533, 236] on label "Acute [MEDICAL_DATA]" at bounding box center [555, 228] width 94 height 25
checkbox input "true"
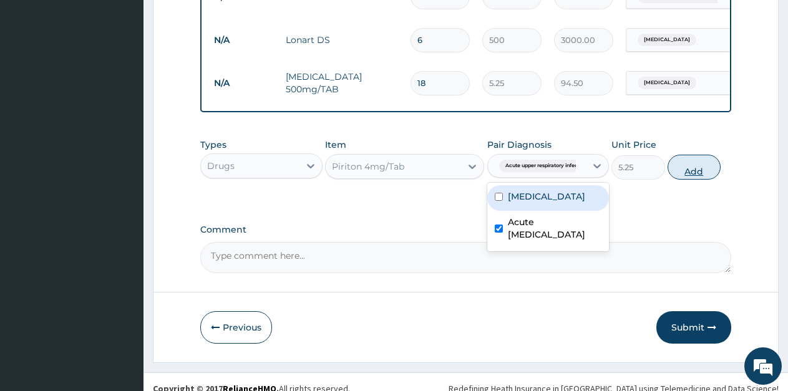
click at [694, 180] on button "Add" at bounding box center [693, 167] width 53 height 25
type input "0"
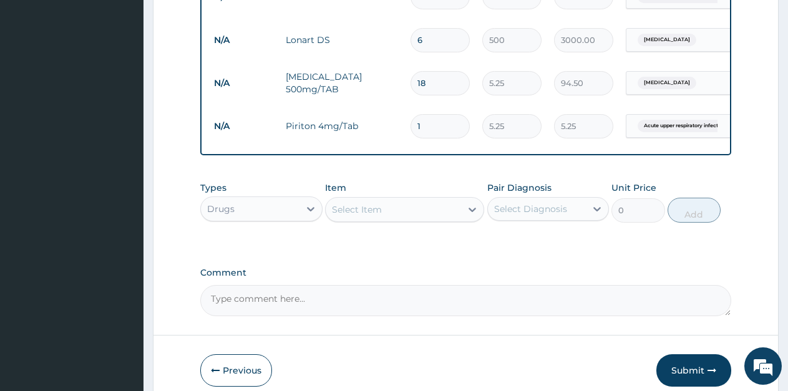
type input "10"
type input "52.50"
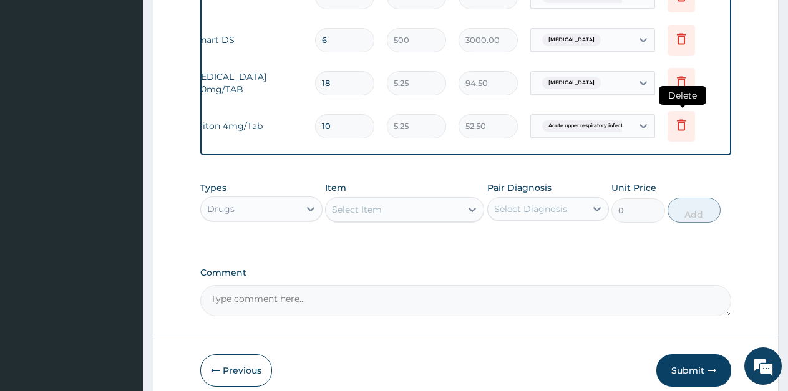
type input "10"
click at [686, 129] on icon at bounding box center [681, 124] width 15 height 15
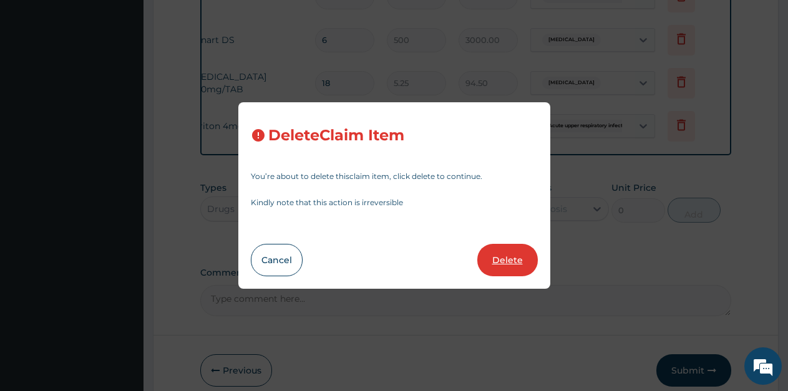
click at [505, 253] on button "Delete" at bounding box center [507, 260] width 61 height 32
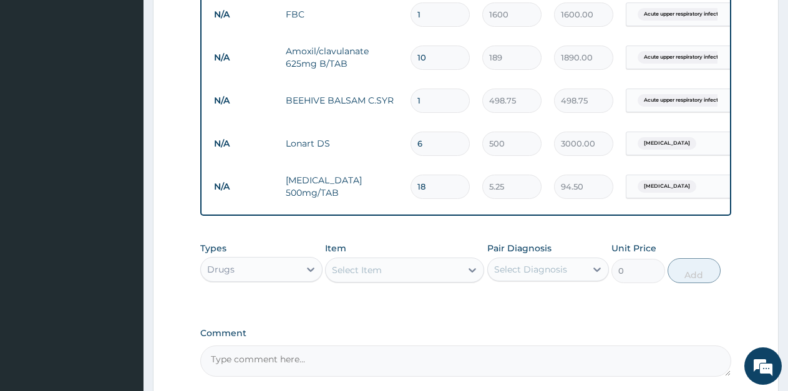
scroll to position [718, 0]
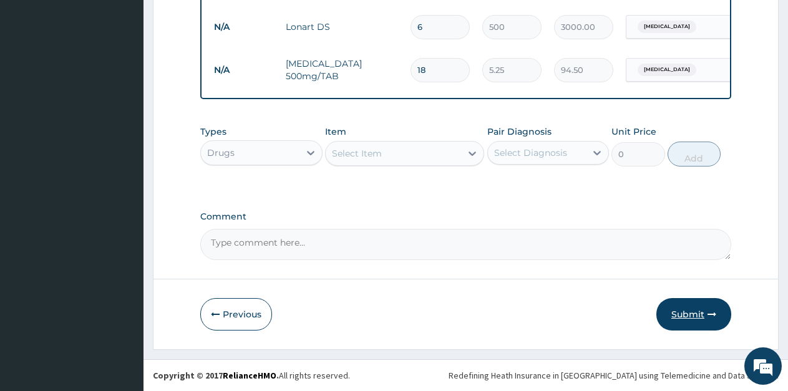
click at [676, 320] on button "Submit" at bounding box center [693, 314] width 75 height 32
